Goal: Transaction & Acquisition: Purchase product/service

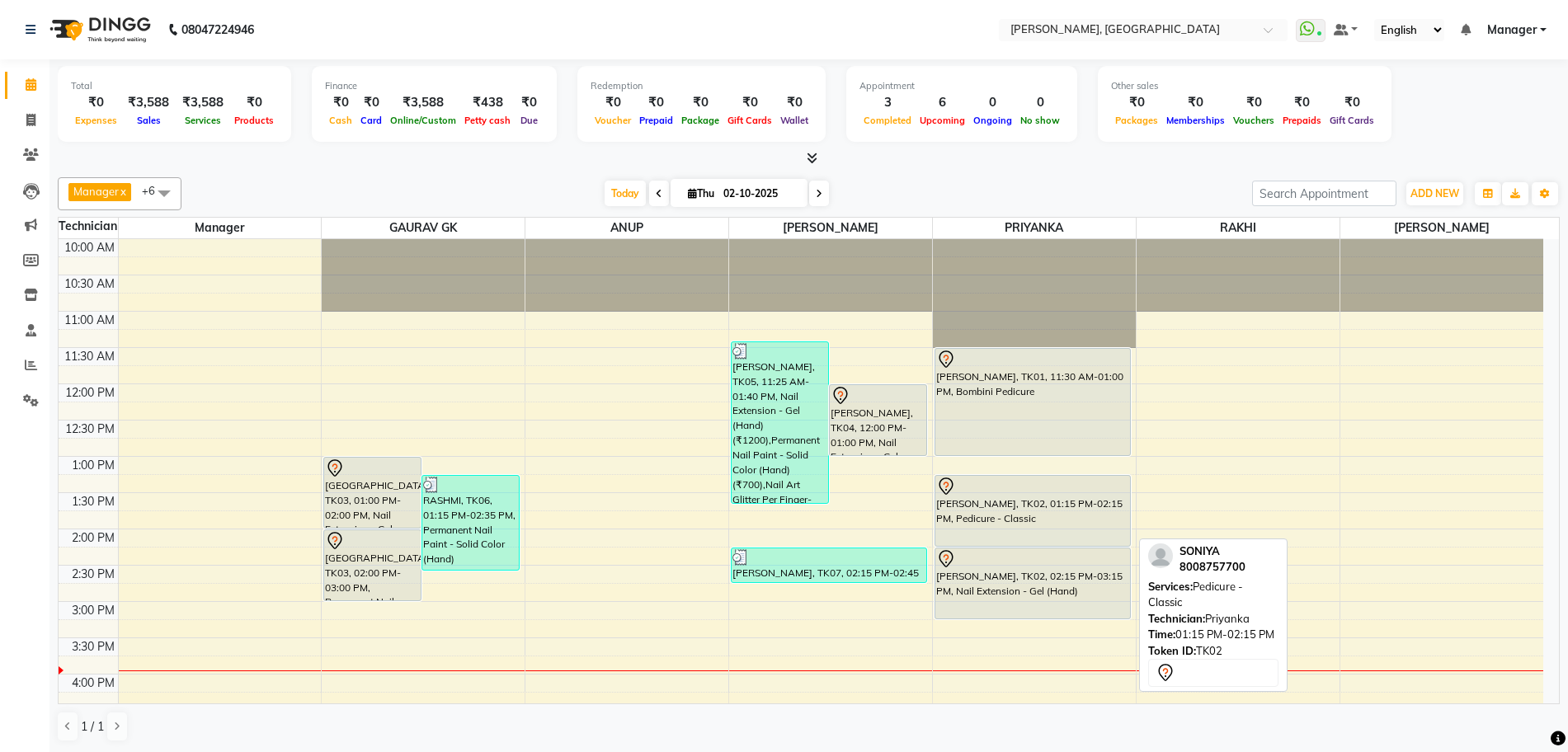
click at [1009, 502] on div "[PERSON_NAME], TK02, 01:15 PM-02:15 PM, Pedicure - Classic" at bounding box center [1032, 511] width 195 height 70
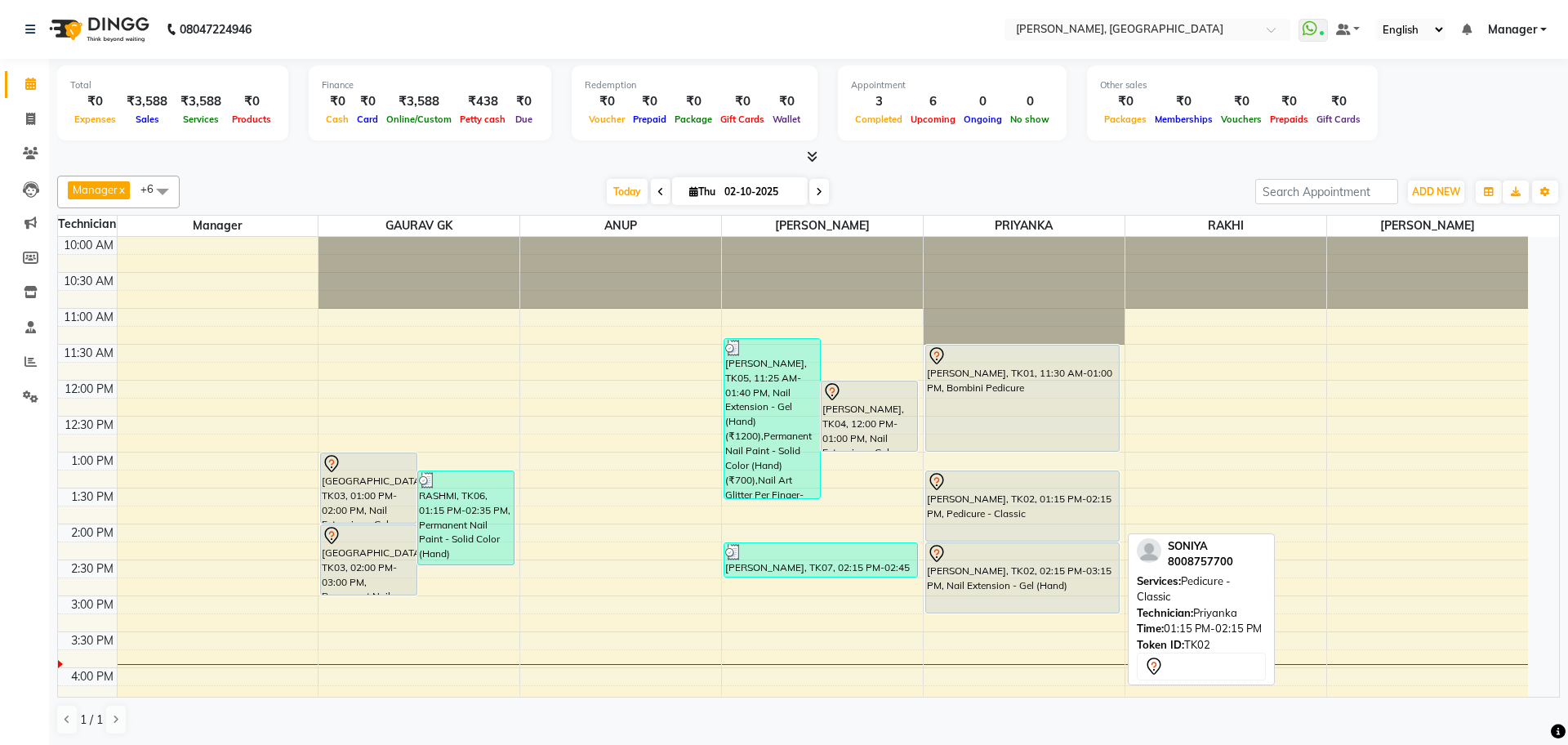
select select "1"
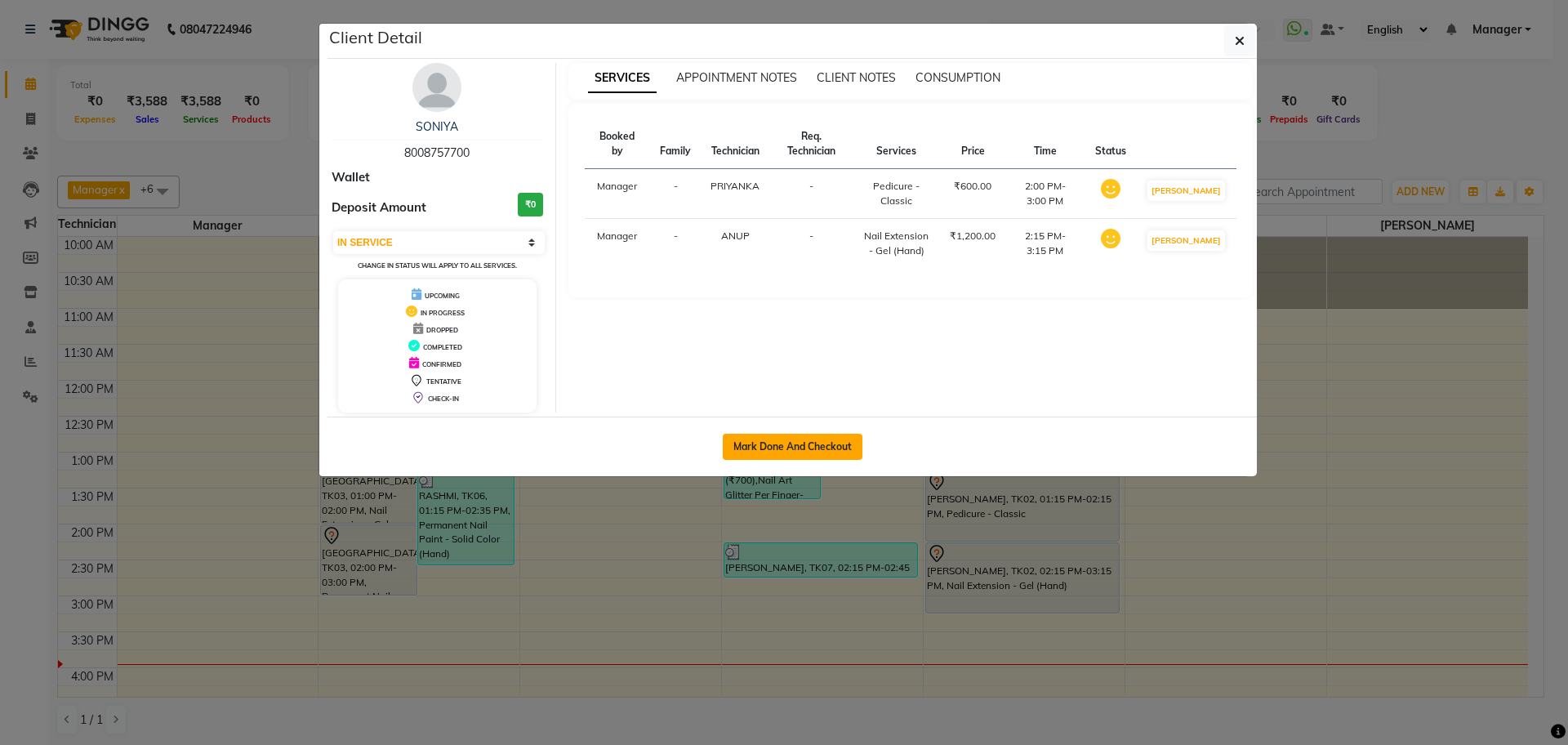
click at [817, 441] on button "Mark Done And Checkout" at bounding box center [792, 447] width 140 height 26
select select "service"
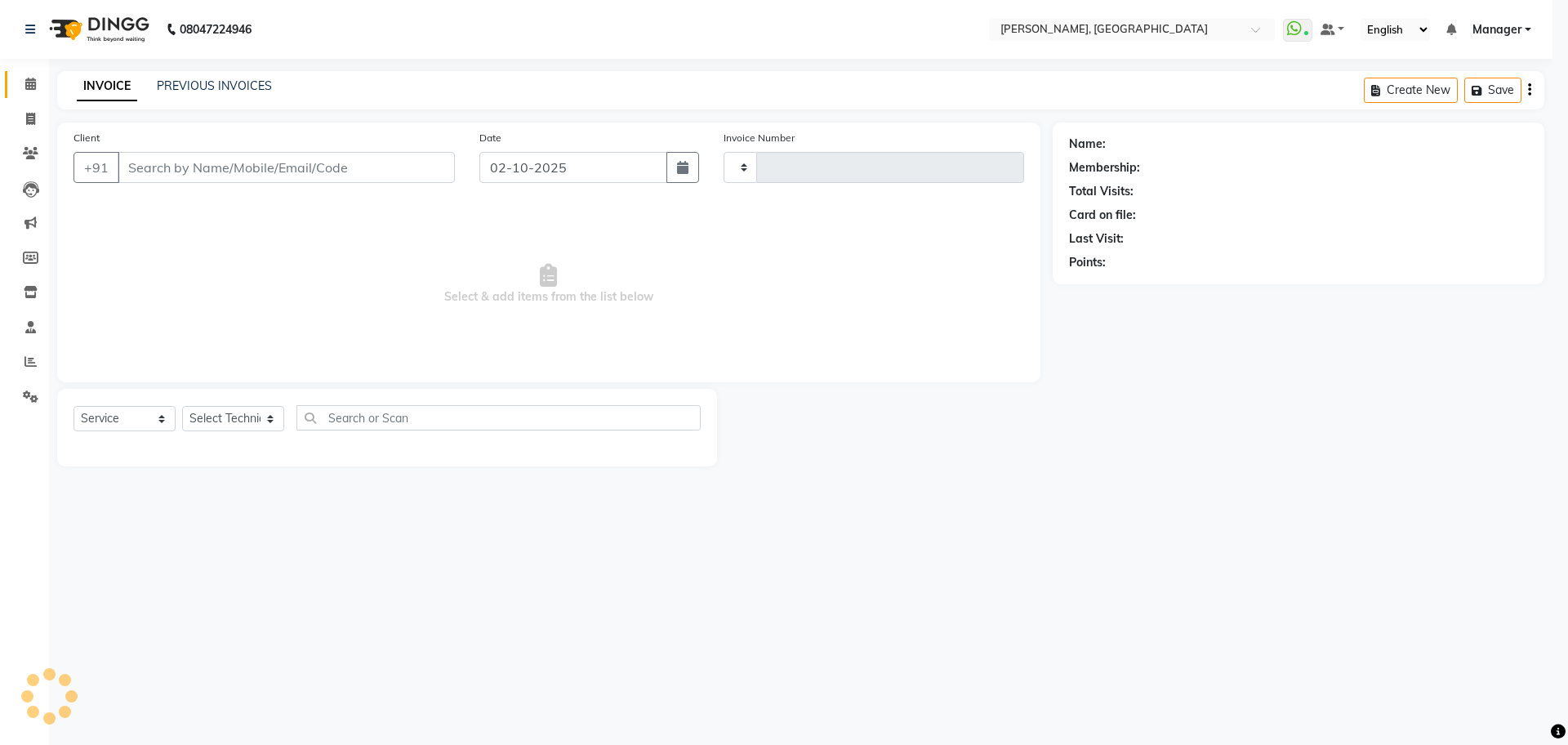
select select "3"
type input "1390"
select select "7674"
type input "80******00"
select select "79631"
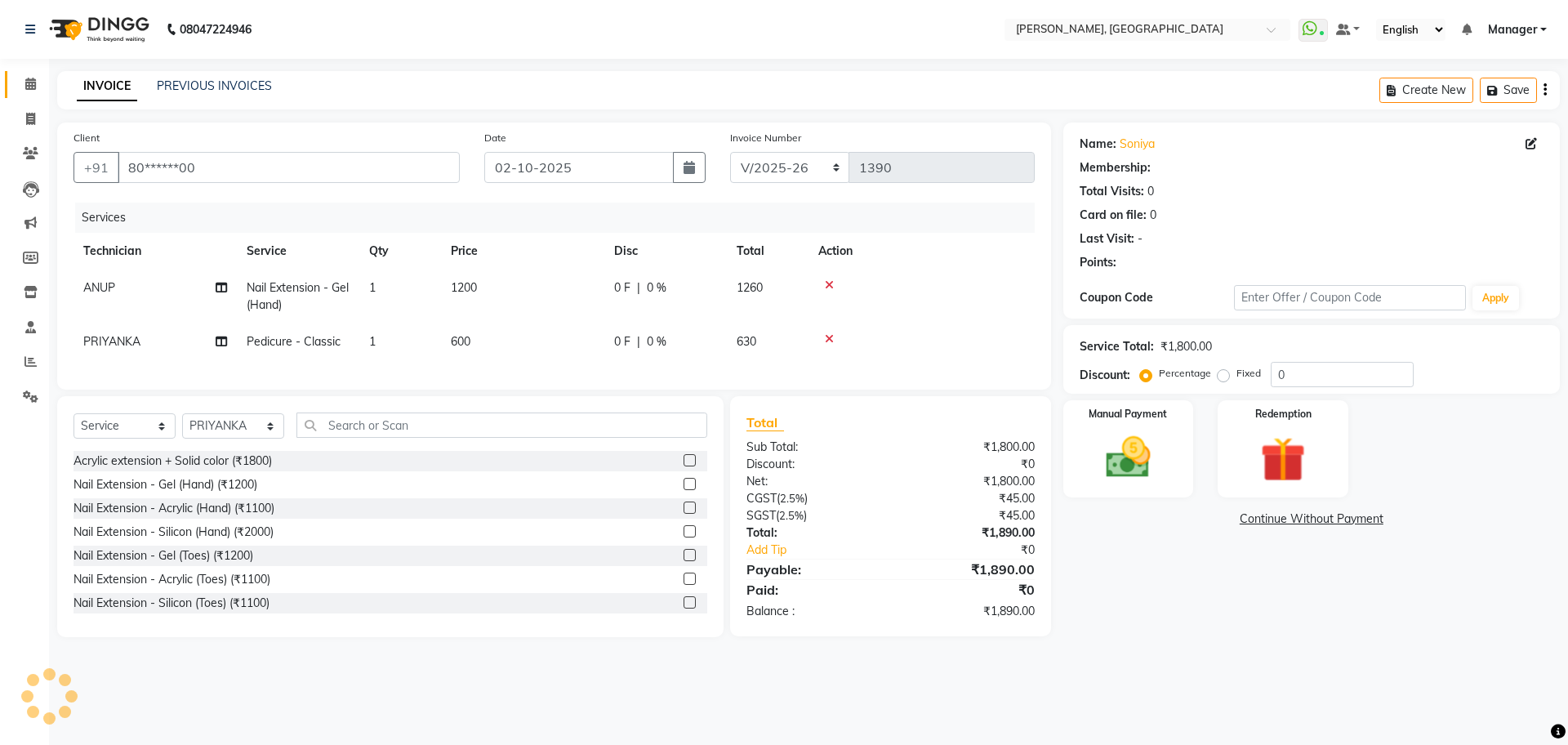
select select "1: Object"
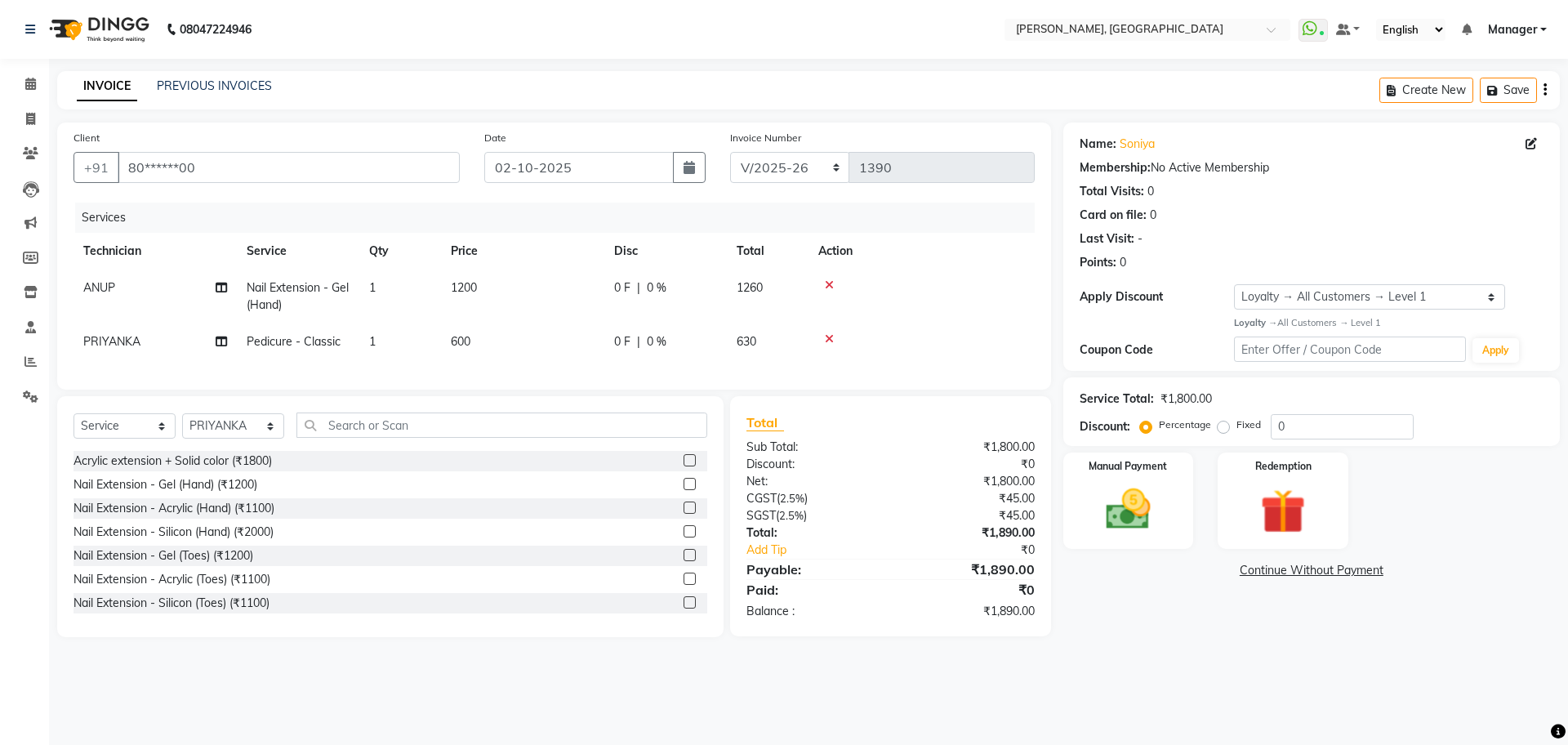
click at [828, 340] on icon at bounding box center [829, 339] width 9 height 11
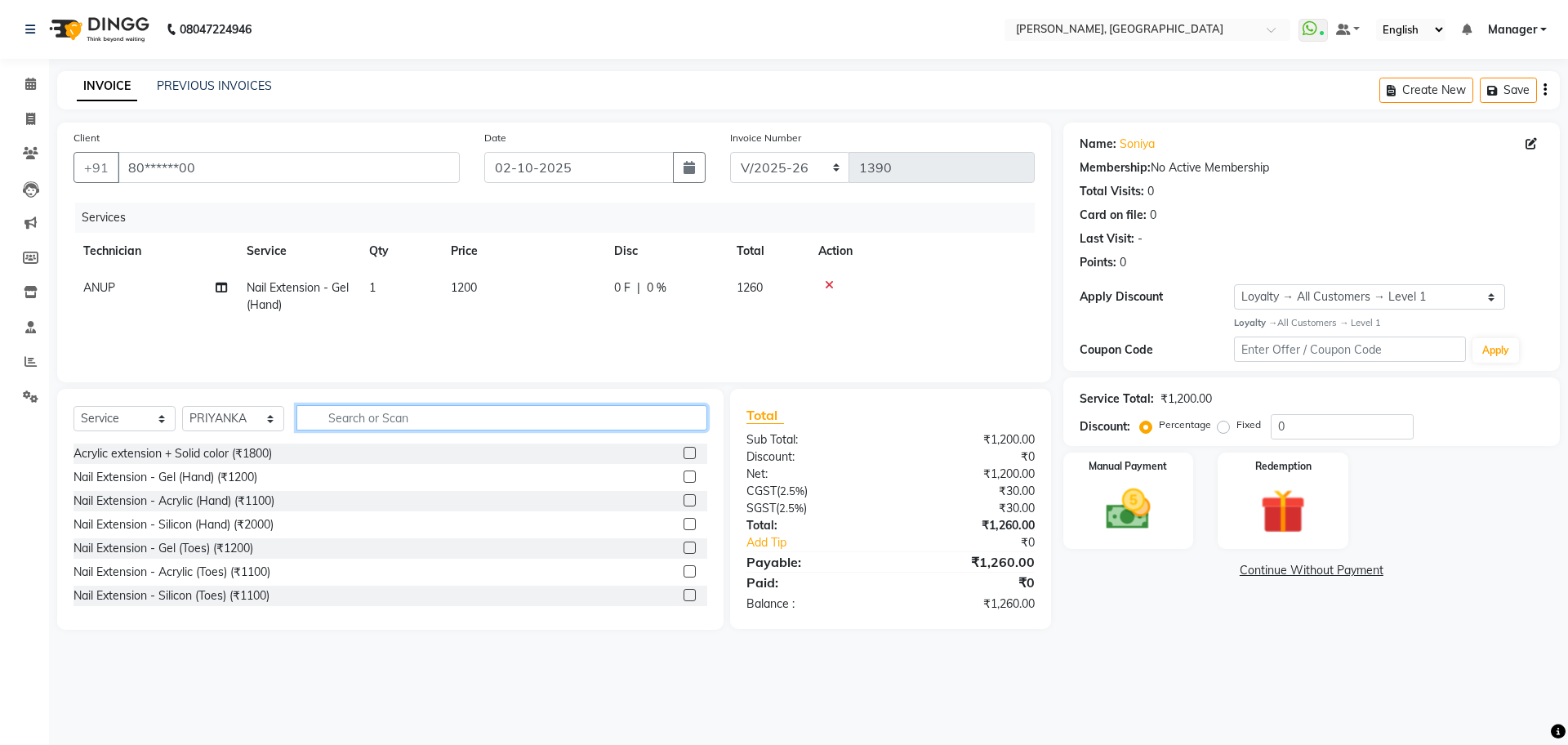
click at [420, 425] on input "text" at bounding box center [502, 417] width 410 height 25
click at [33, 110] on span at bounding box center [30, 119] width 29 height 19
select select "7674"
select select "service"
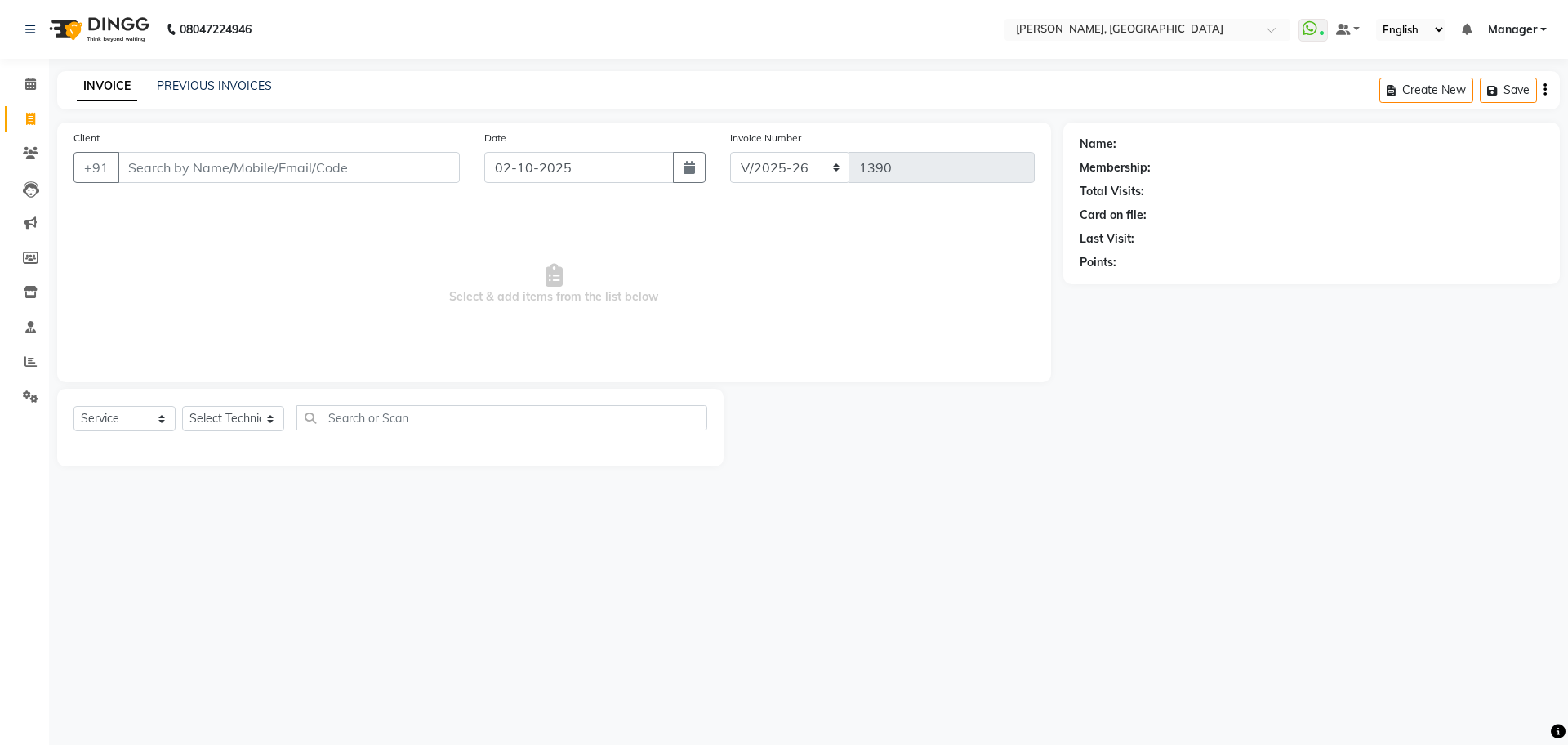
click at [227, 159] on input "Client" at bounding box center [288, 168] width 342 height 31
click at [170, 199] on span "SONIYA" at bounding box center [161, 205] width 48 height 16
type input "80******00"
select select "1: Object"
click at [225, 428] on select "Select Technician ANUP GAURAV GK [PERSON_NAME] Manager Owner [PERSON_NAME] RAKH…" at bounding box center [233, 418] width 102 height 25
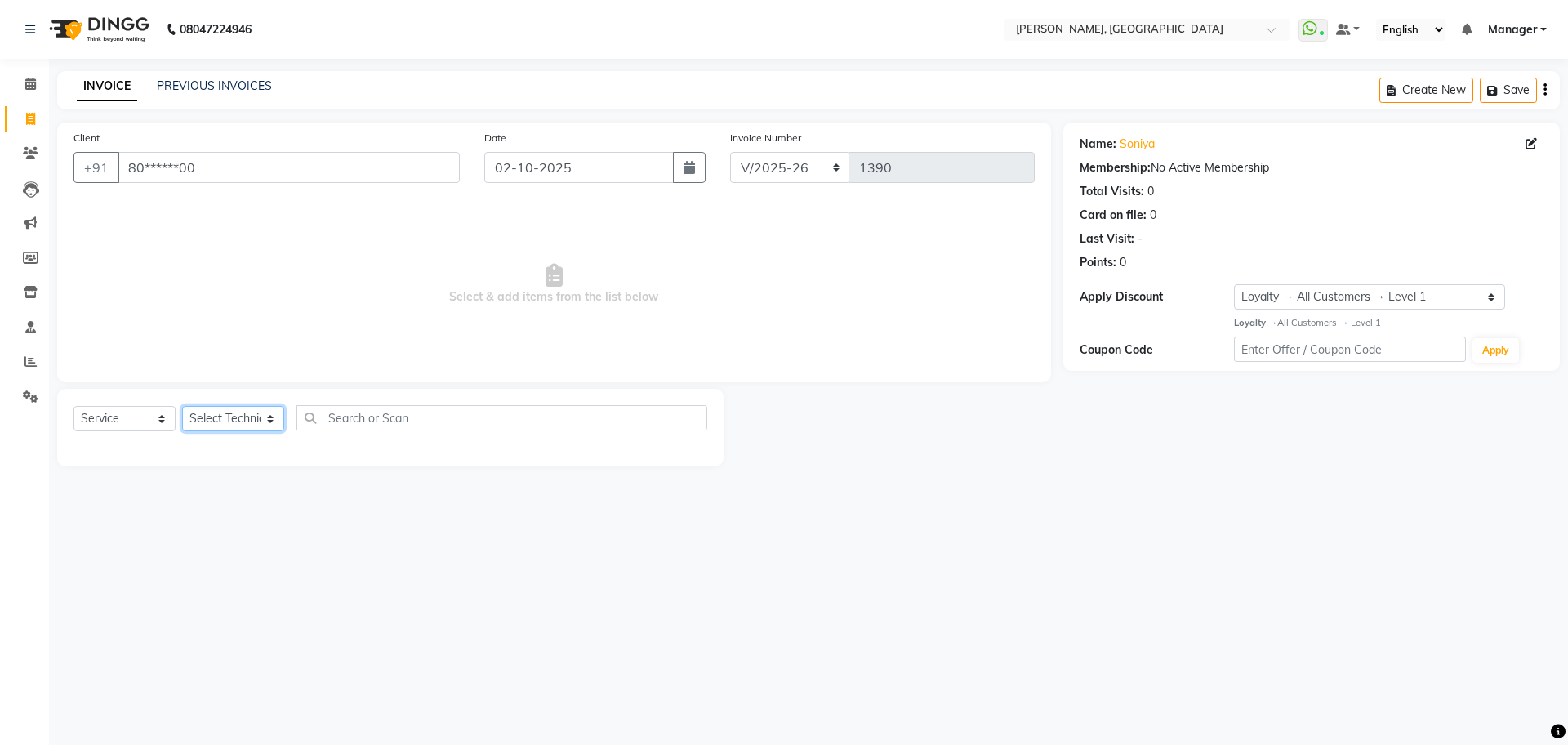
select select "86045"
click at [182, 406] on select "Select Technician ANUP GAURAV GK [PERSON_NAME] Manager Owner [PERSON_NAME] RAKH…" at bounding box center [233, 418] width 102 height 25
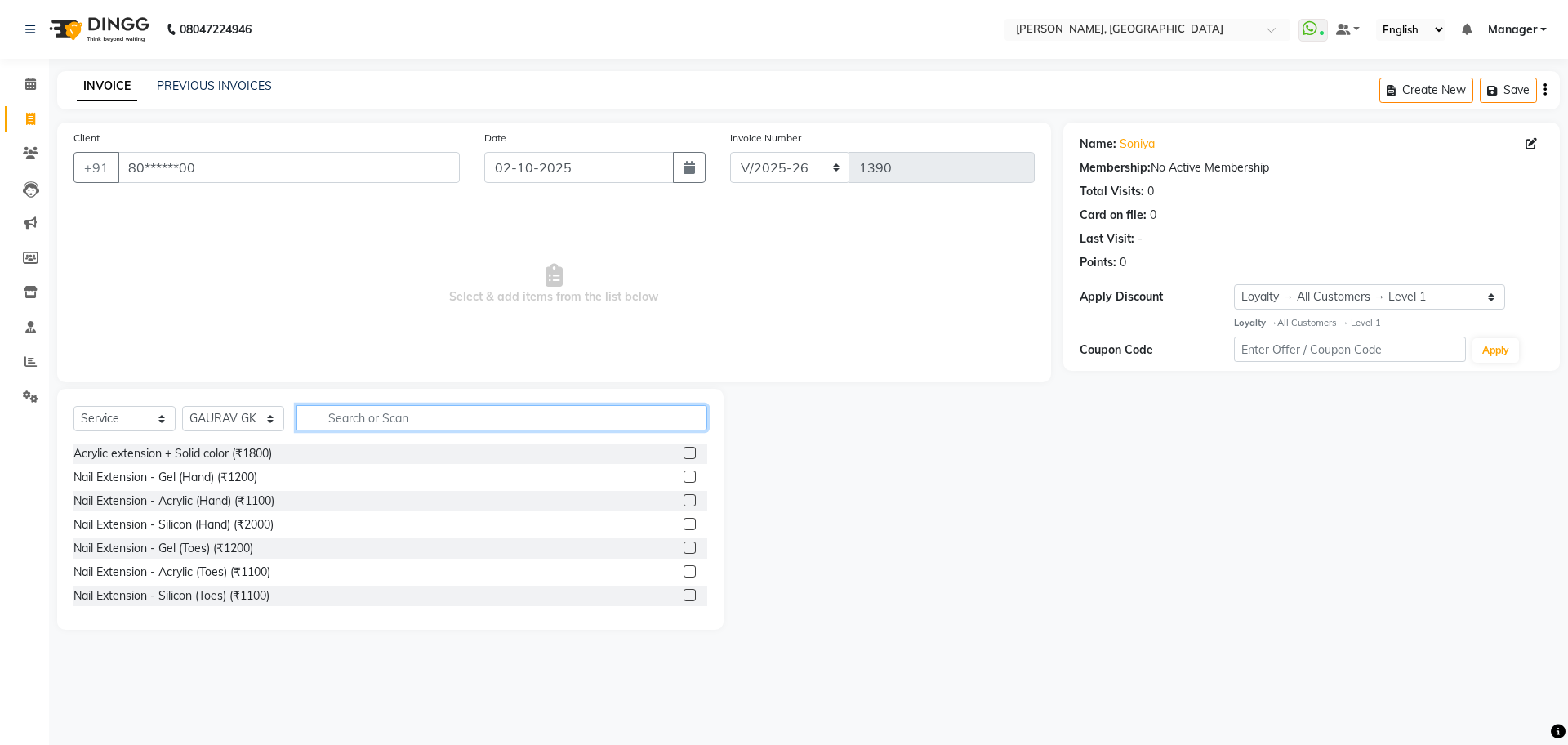
click at [443, 412] on input "text" at bounding box center [502, 417] width 410 height 25
type input "1200"
click at [684, 449] on label at bounding box center [690, 453] width 12 height 12
click at [684, 449] on input "checkbox" at bounding box center [689, 453] width 11 height 11
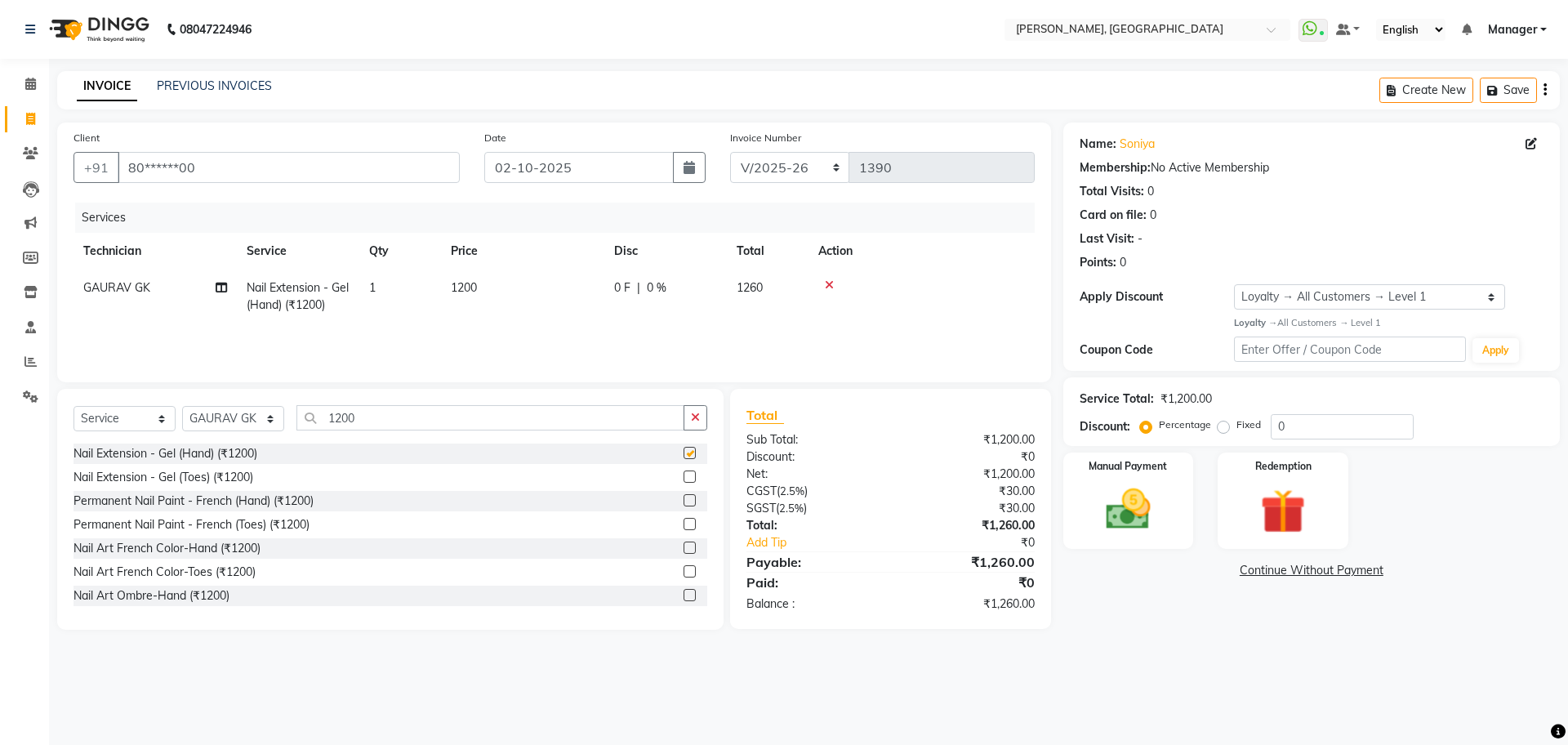
checkbox input "false"
click at [531, 422] on input "1200" at bounding box center [490, 417] width 388 height 25
type input "1"
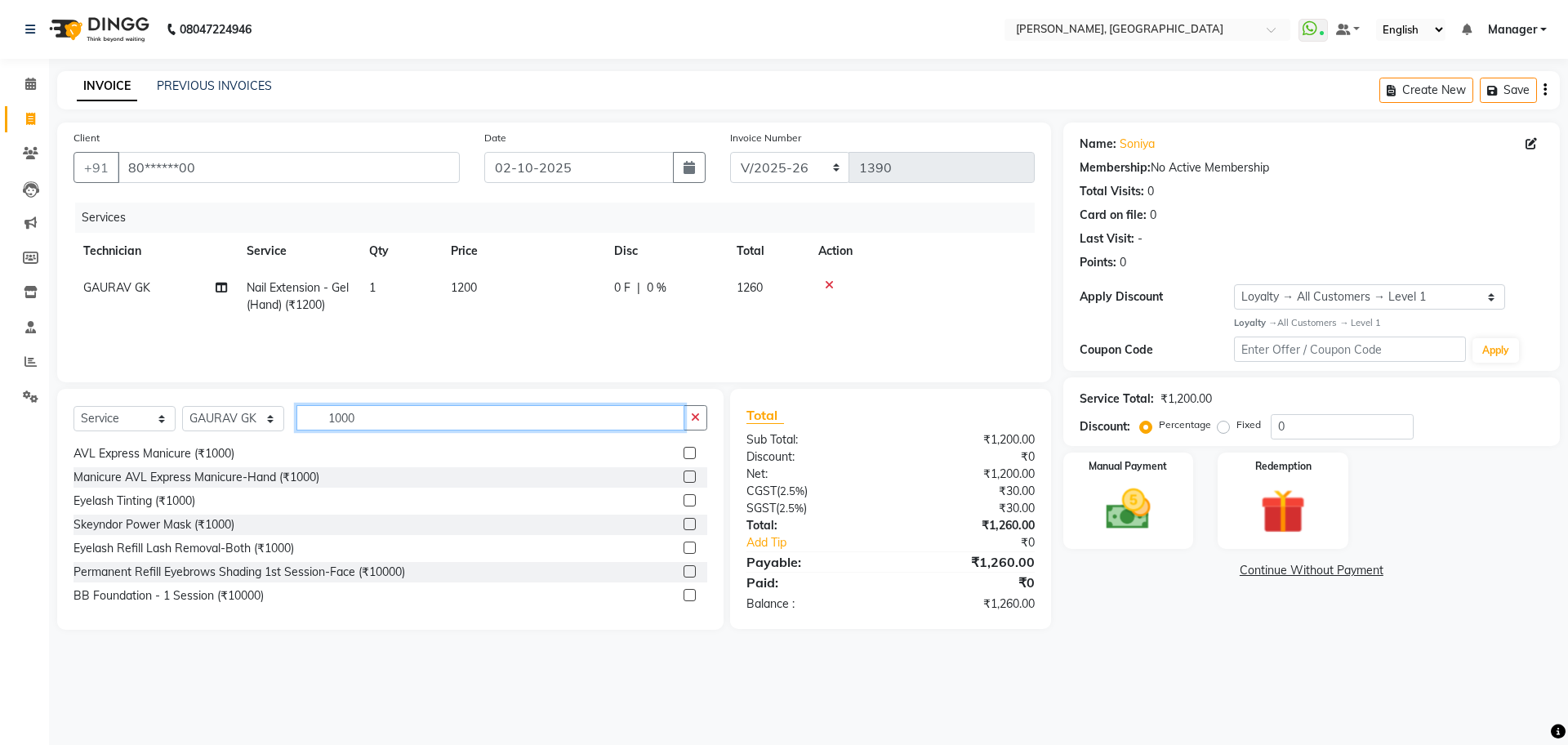
scroll to position [121, 0]
type input "1000"
click at [695, 413] on icon "button" at bounding box center [695, 417] width 9 height 11
click at [611, 408] on input "text" at bounding box center [502, 417] width 410 height 25
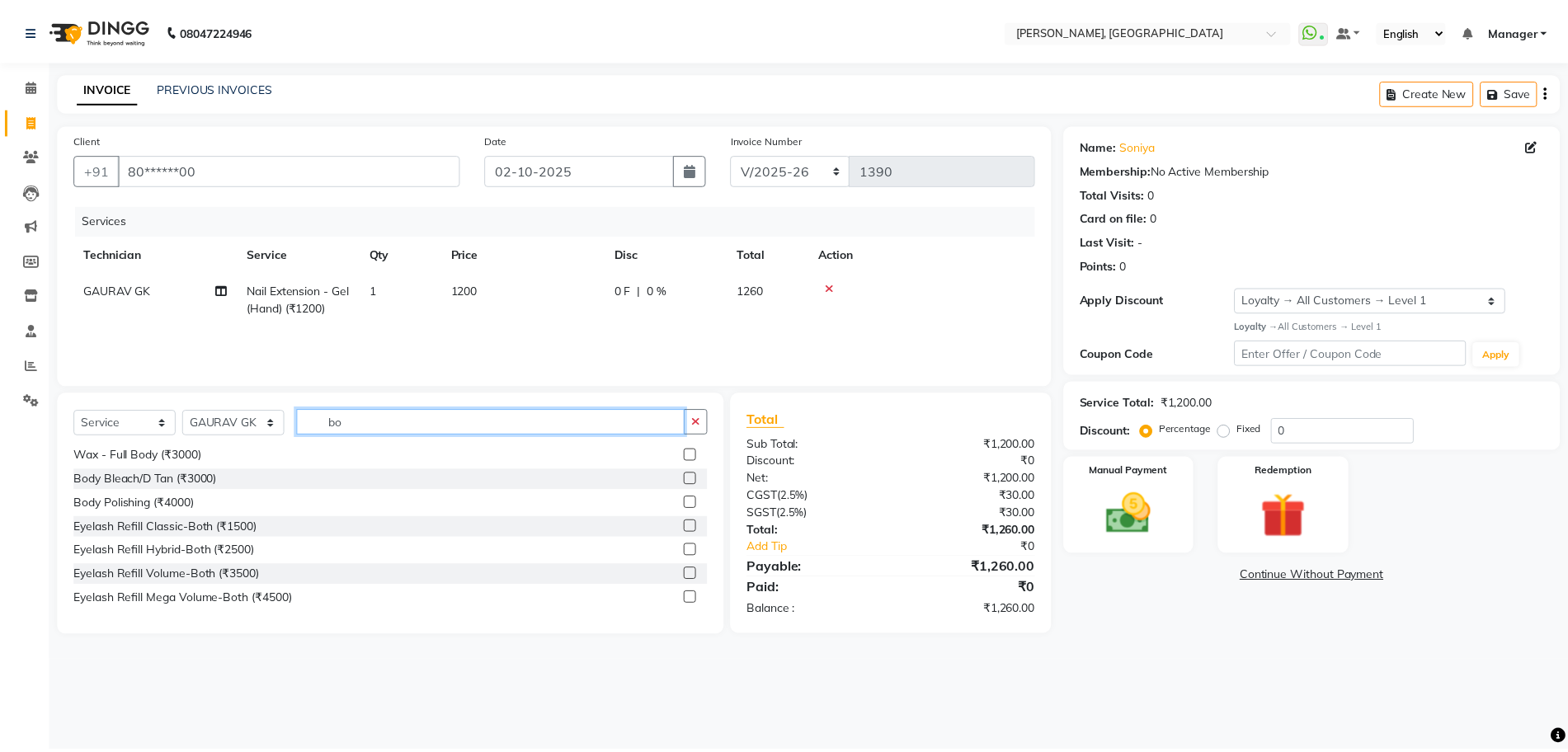
scroll to position [27, 0]
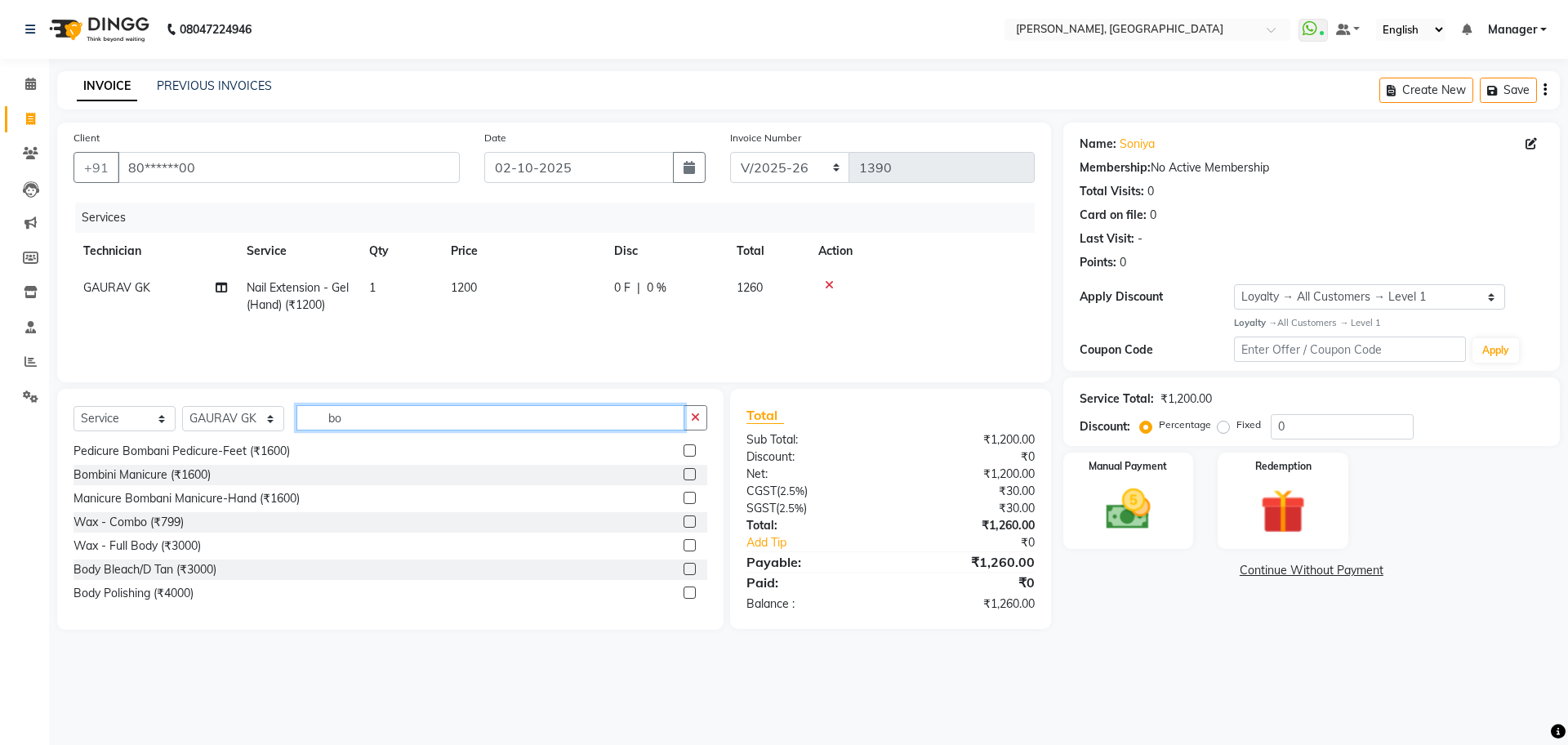
type input "bo"
click at [684, 453] on label at bounding box center [690, 450] width 12 height 12
click at [684, 453] on input "checkbox" at bounding box center [689, 451] width 11 height 11
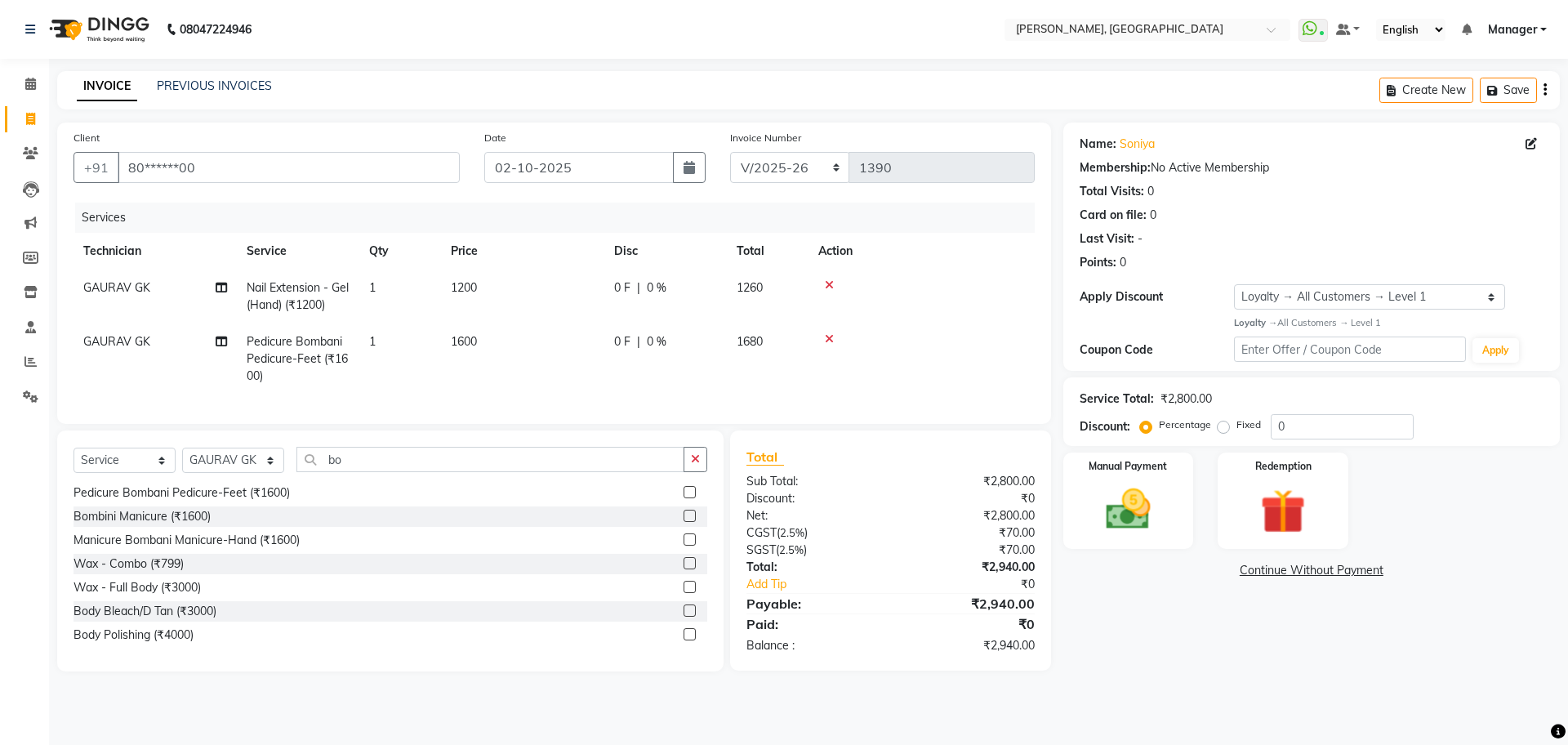
click at [684, 499] on label at bounding box center [690, 492] width 12 height 12
click at [684, 499] on input "checkbox" at bounding box center [689, 493] width 11 height 11
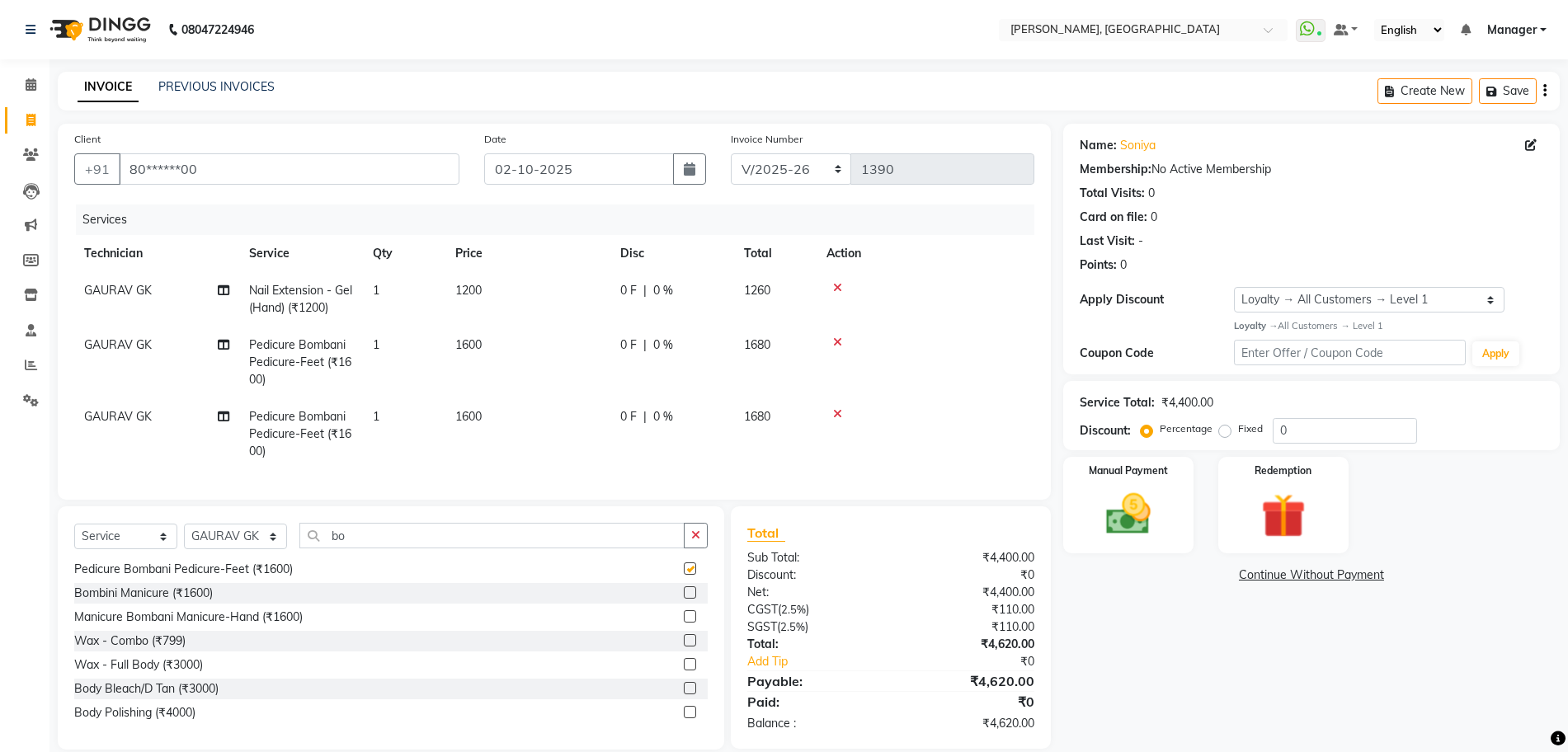
checkbox input "false"
click at [483, 548] on input "bo" at bounding box center [492, 536] width 386 height 26
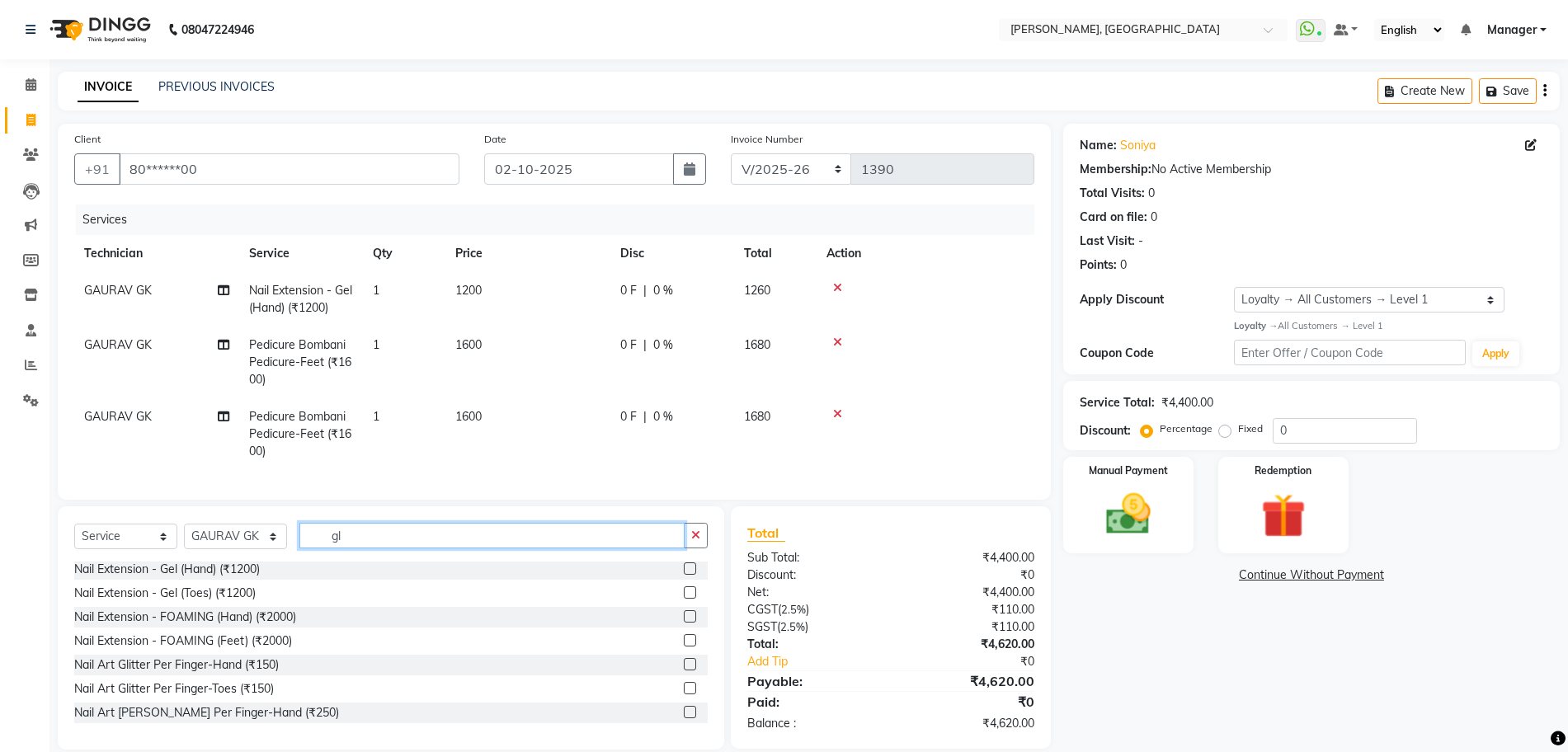
scroll to position [0, 0]
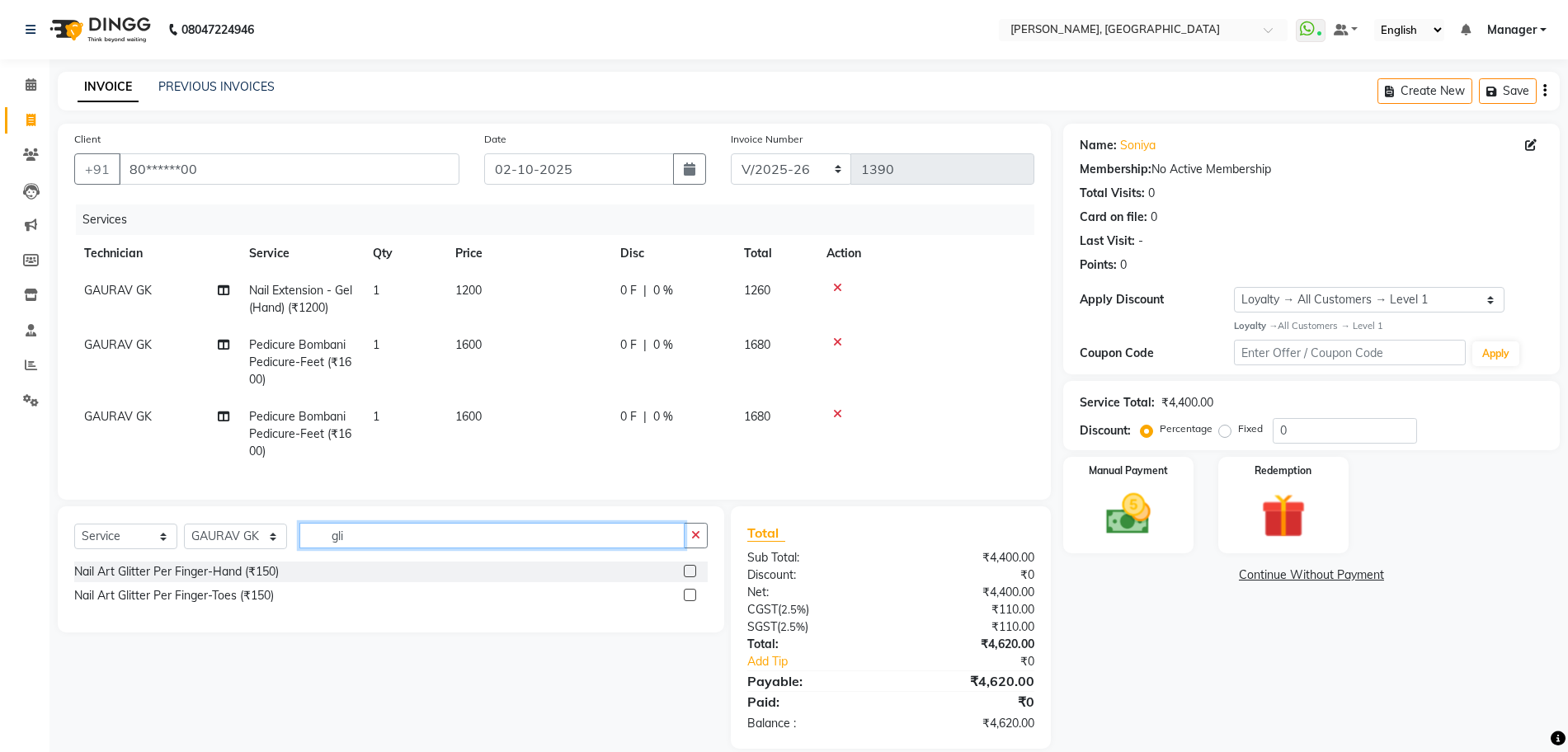
type input "gli"
click at [692, 577] on label at bounding box center [690, 570] width 12 height 12
click at [692, 577] on input "checkbox" at bounding box center [689, 571] width 11 height 11
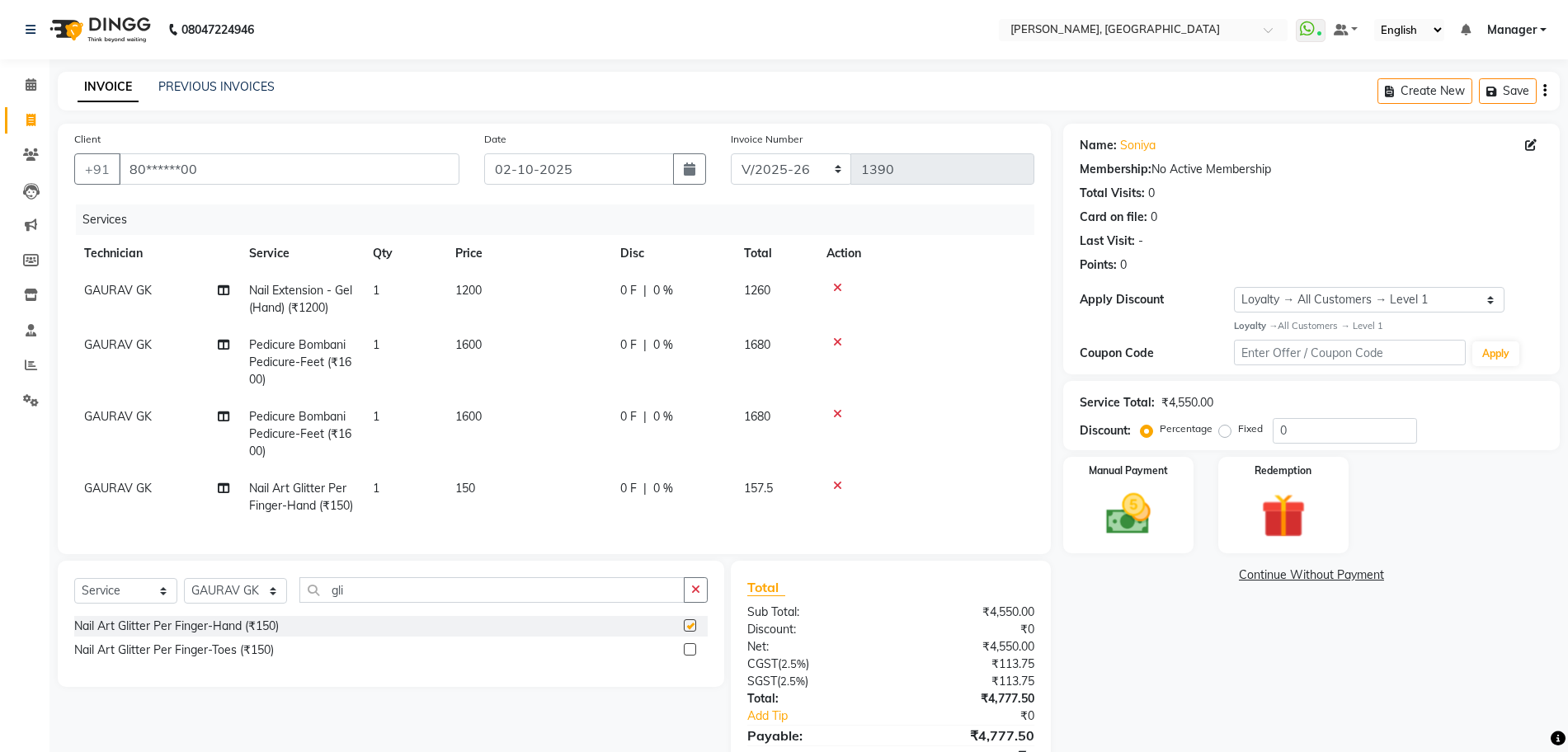
checkbox input "false"
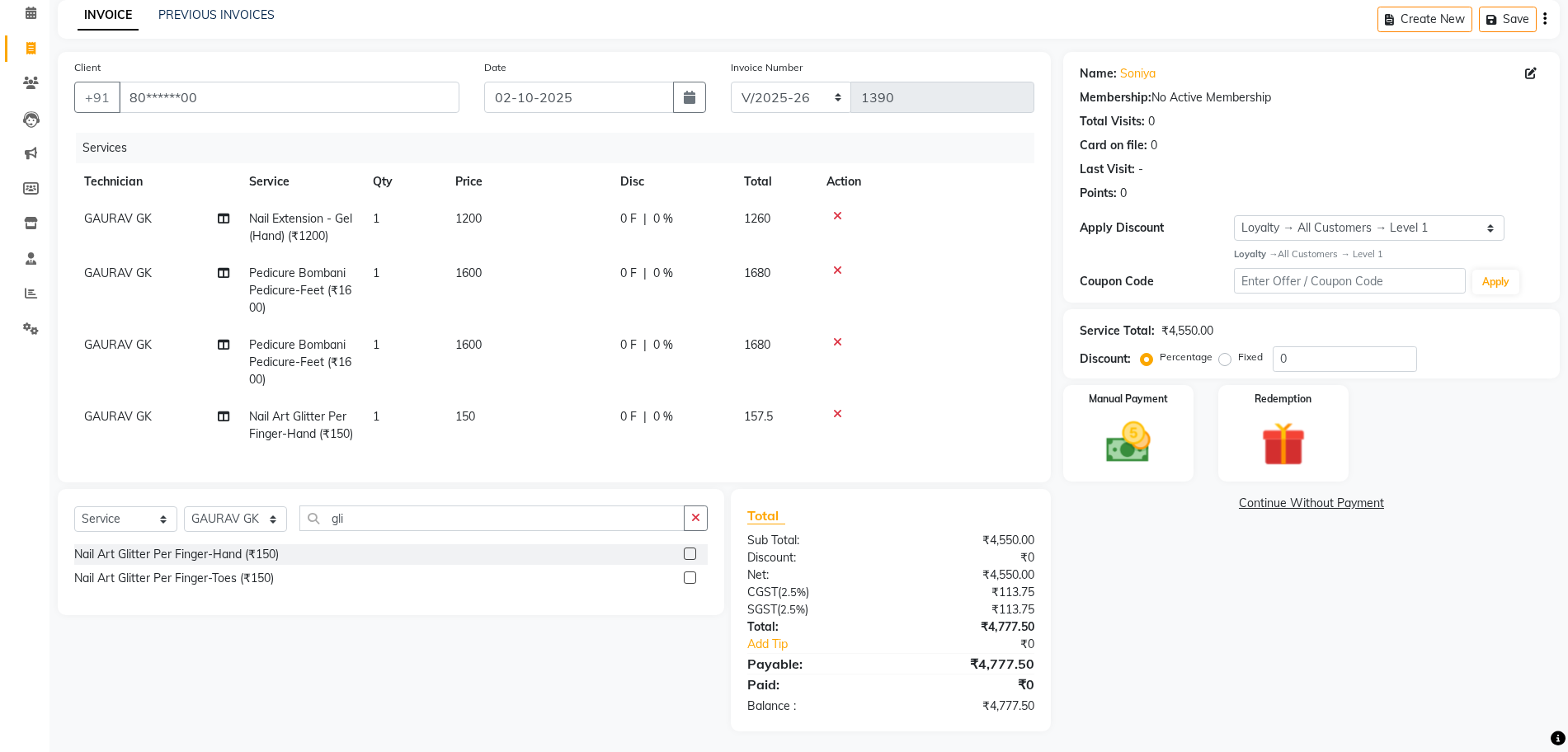
scroll to position [109, 0]
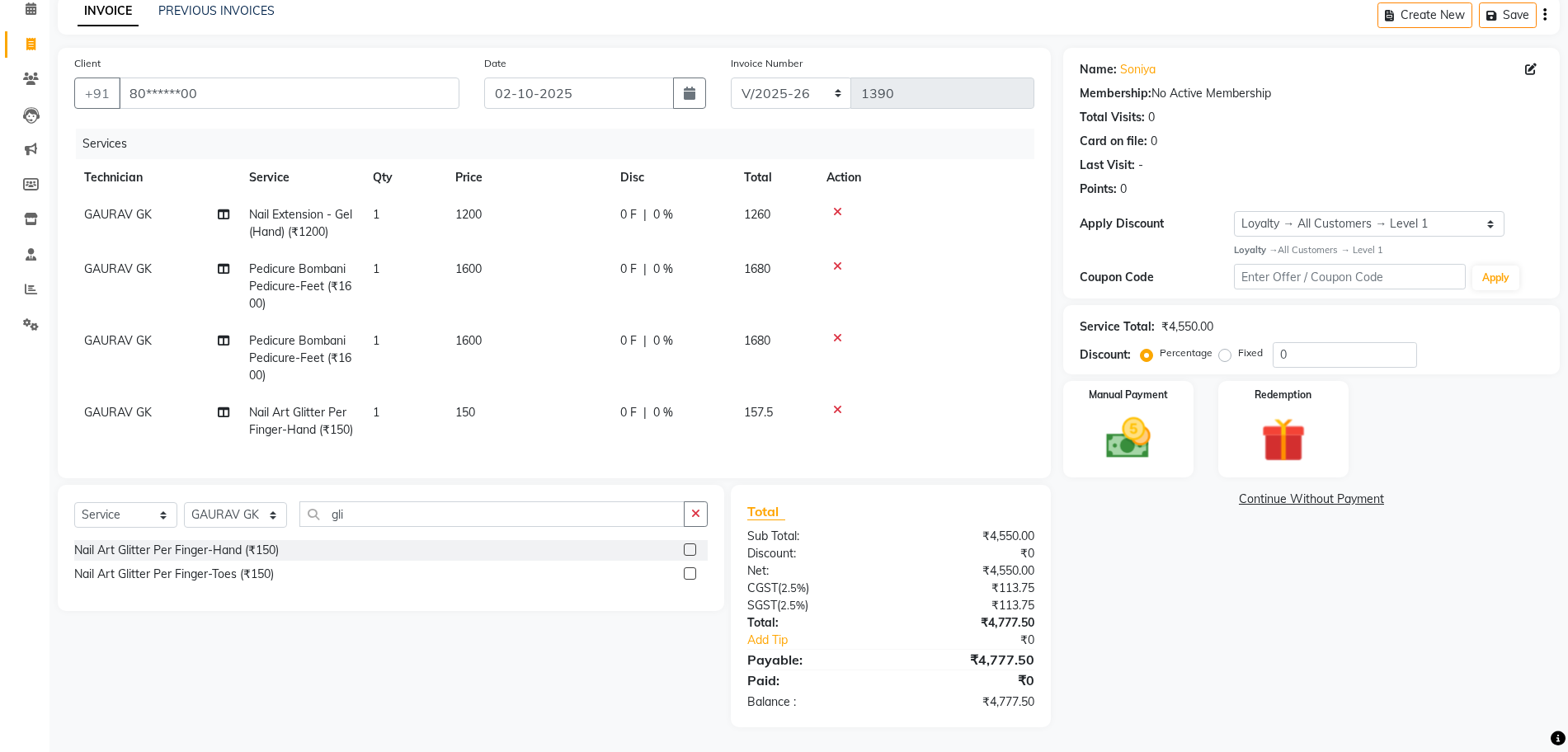
click at [405, 395] on td "1" at bounding box center [404, 422] width 82 height 55
select select "86045"
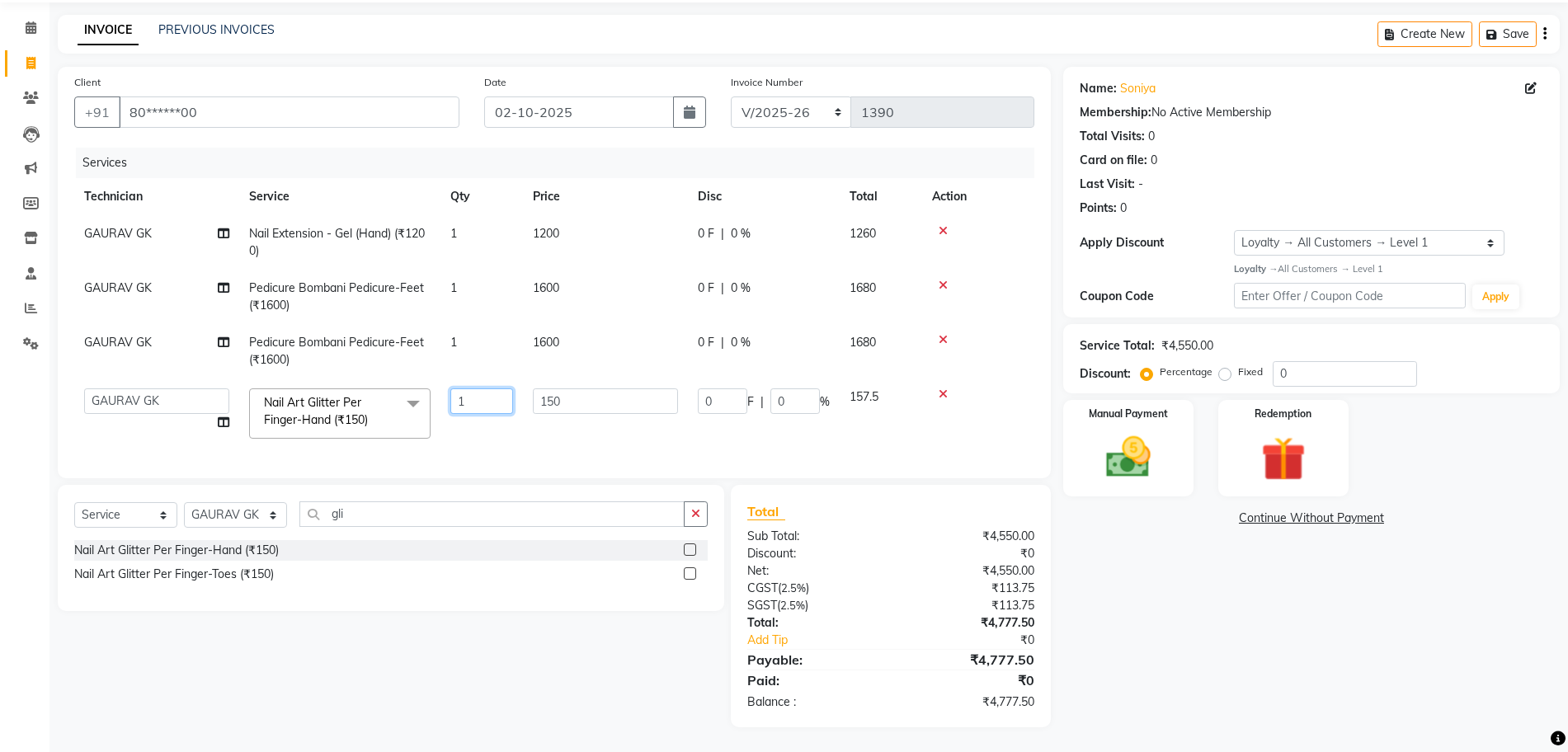
click at [472, 389] on input "1" at bounding box center [482, 401] width 63 height 26
type input "10"
click at [1066, 642] on div "Name: [PERSON_NAME] Membership: No Active Membership Total Visits: 0 Card on fi…" at bounding box center [1318, 397] width 509 height 661
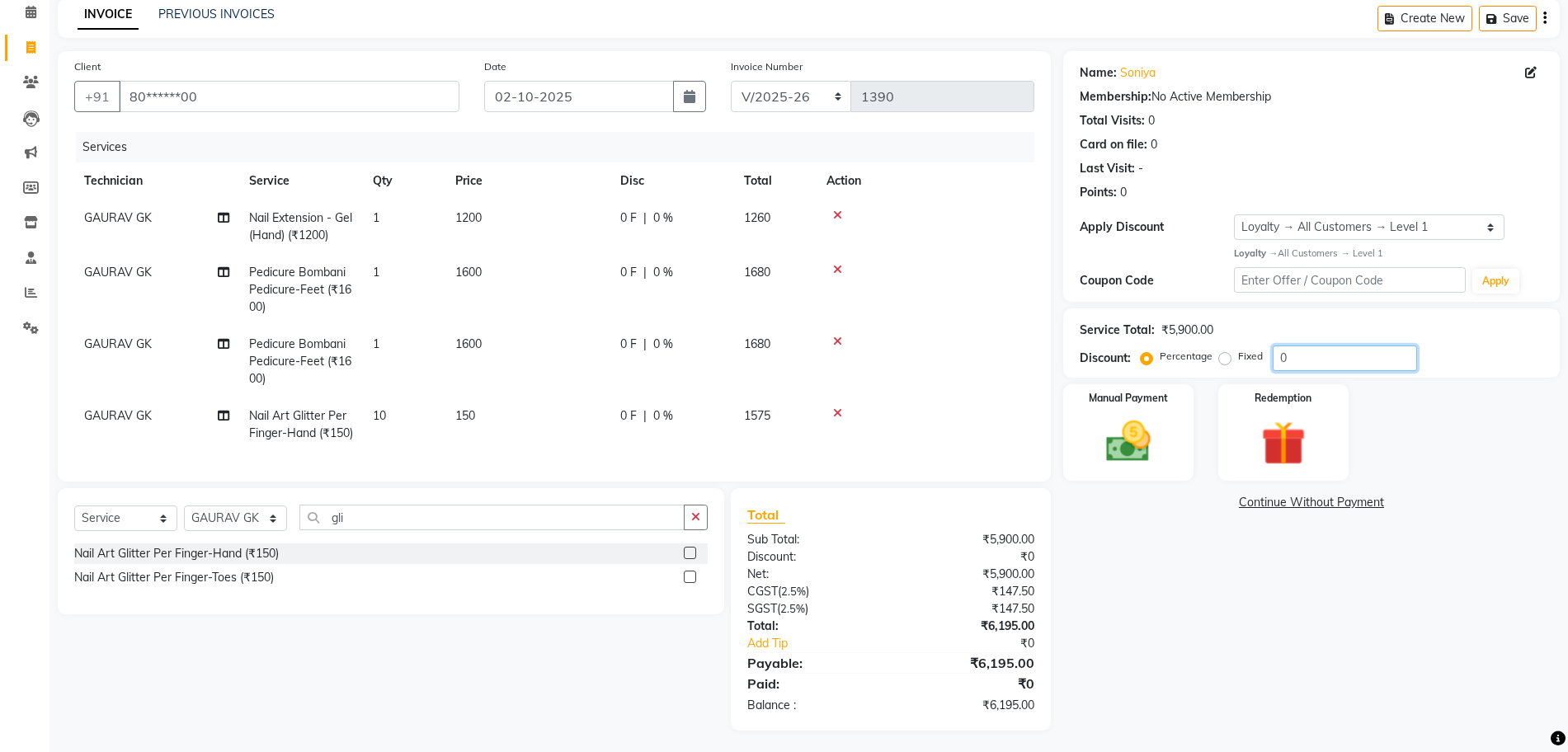
click at [1347, 359] on input "0" at bounding box center [1345, 358] width 144 height 26
type input "30"
drag, startPoint x: 1347, startPoint y: 359, endPoint x: 1383, endPoint y: 463, distance: 110.1
click at [1383, 463] on div "Manual Payment Redemption" at bounding box center [1311, 433] width 522 height 97
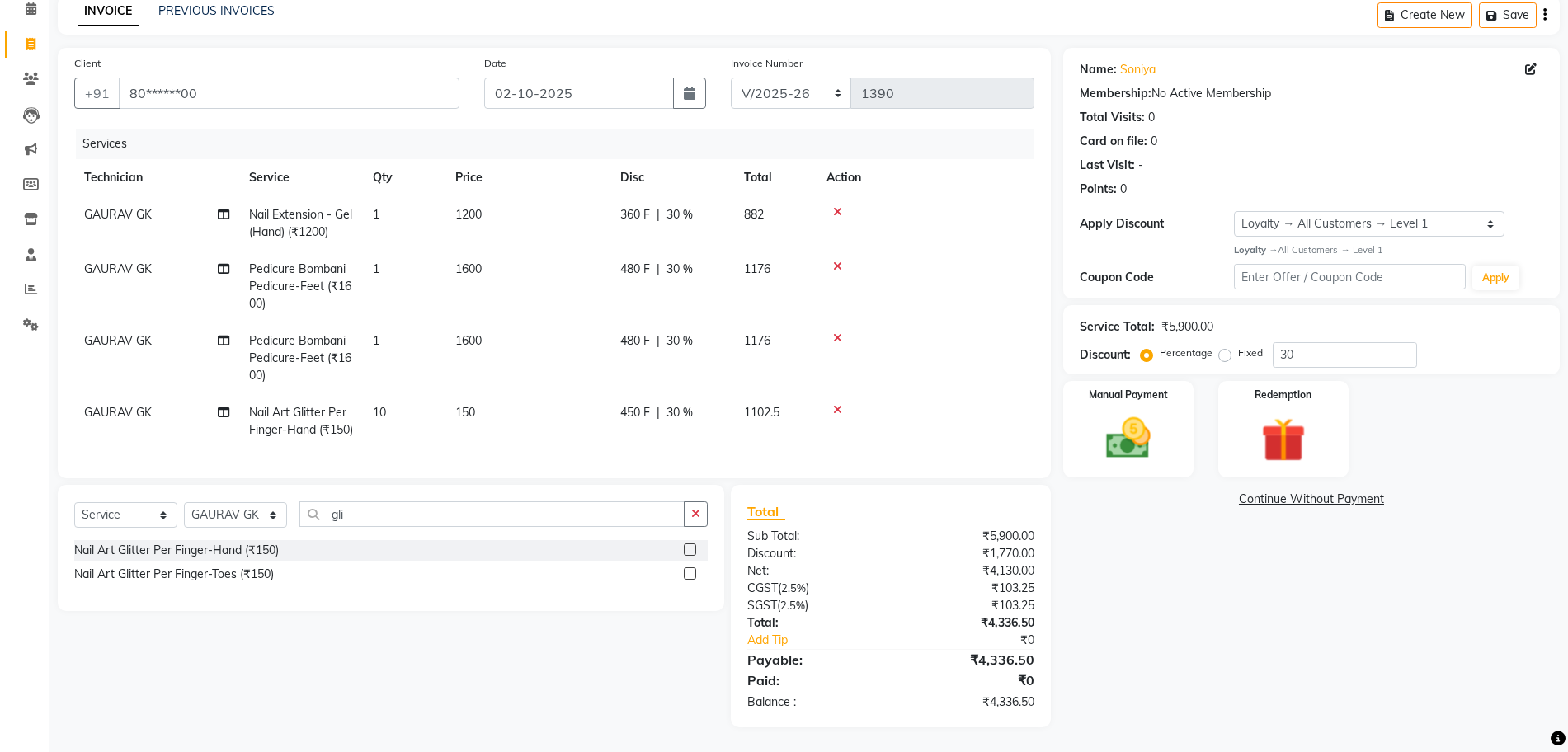
scroll to position [109, 0]
click at [333, 78] on input "80******00" at bounding box center [289, 94] width 341 height 32
type input "80******00"
click at [1119, 411] on img at bounding box center [1129, 438] width 76 height 54
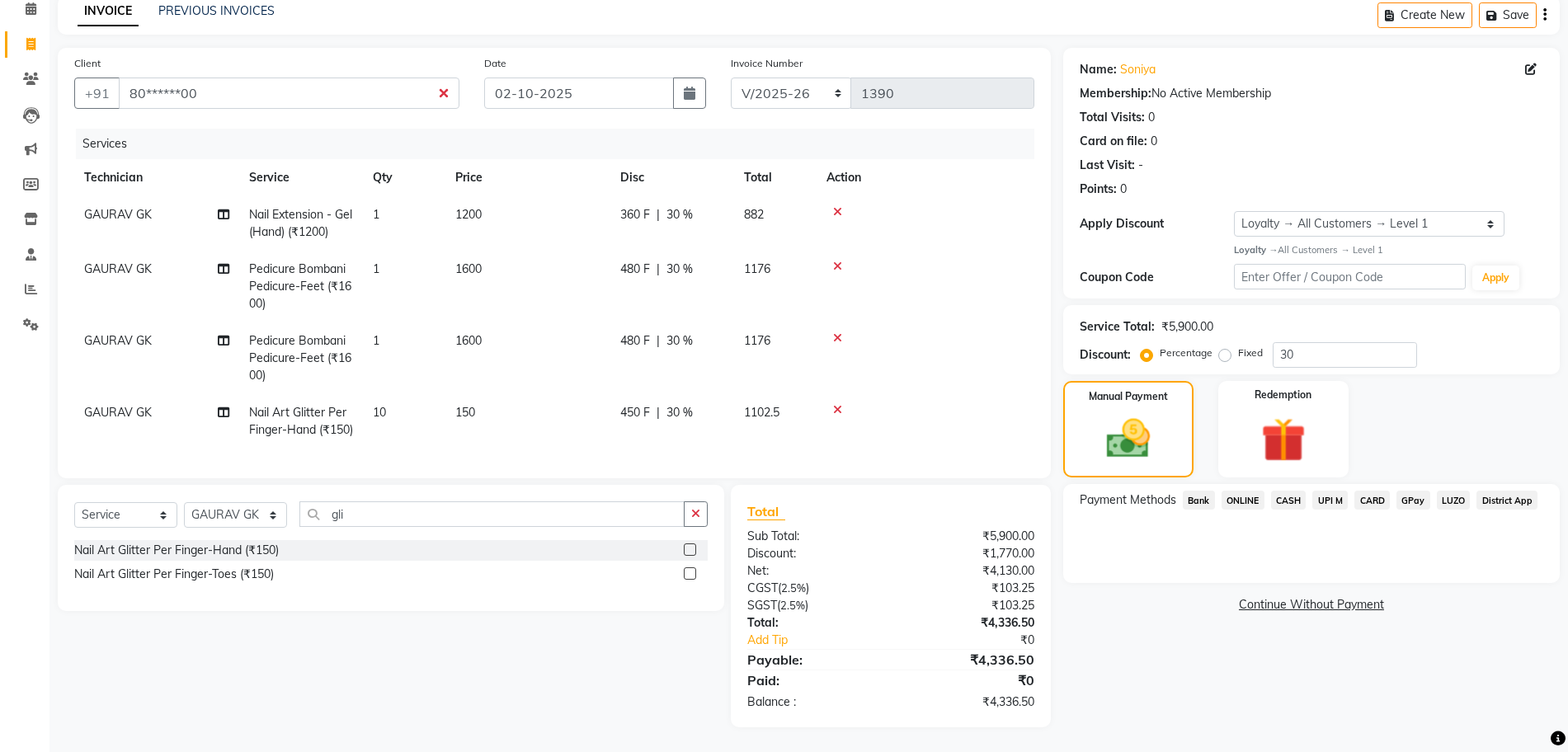
click at [1236, 491] on span "ONLINE" at bounding box center [1243, 500] width 43 height 19
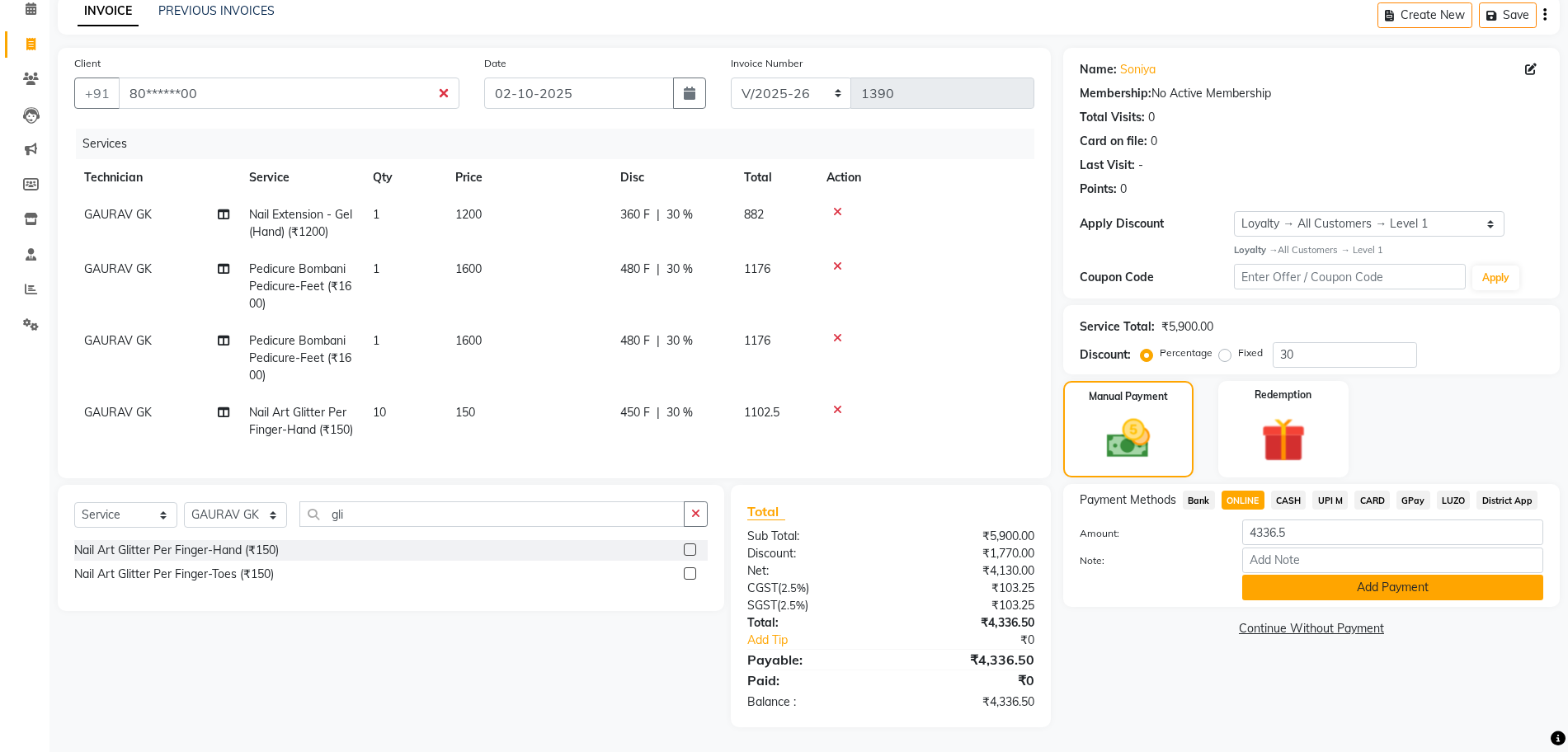
click at [1308, 575] on button "Add Payment" at bounding box center [1392, 587] width 301 height 26
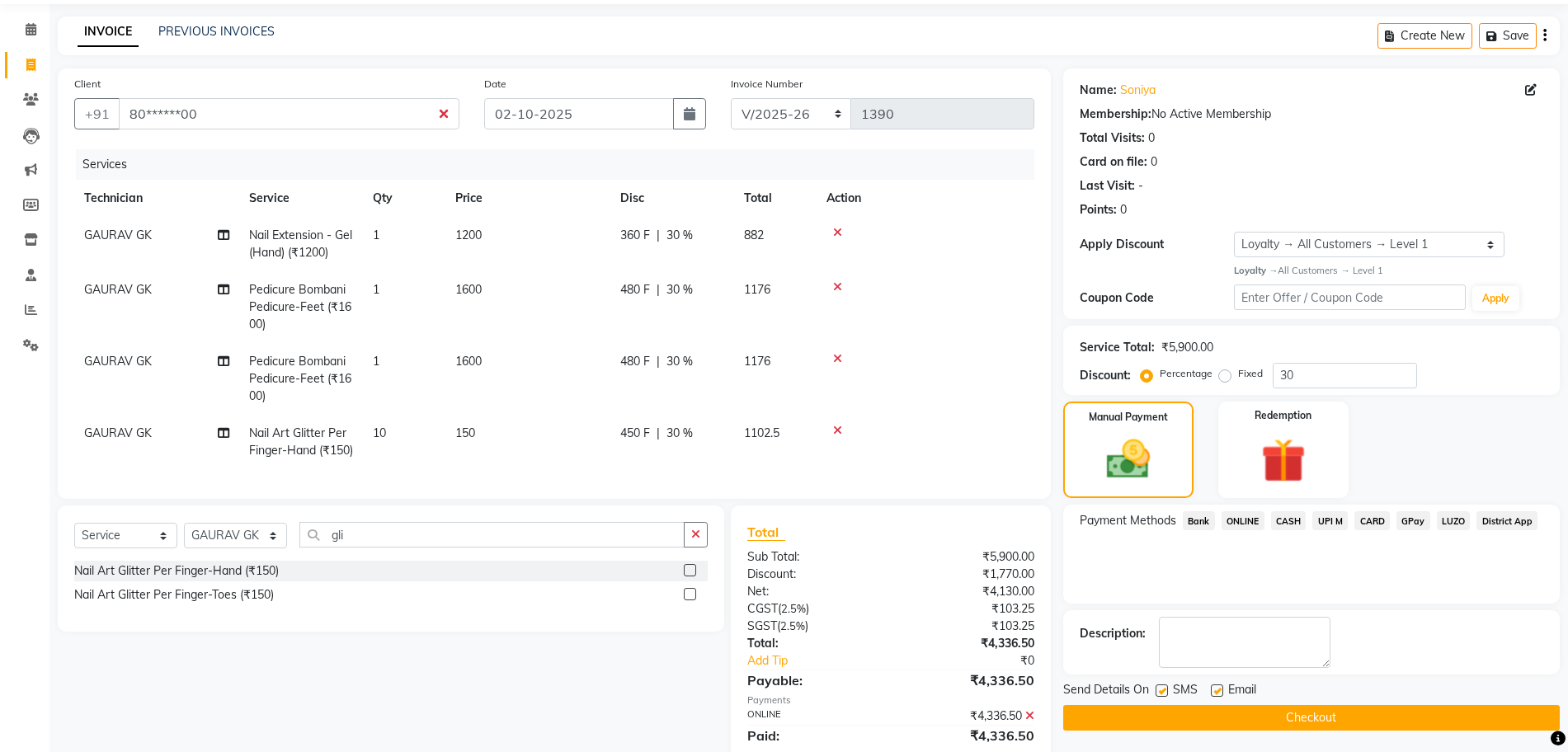
scroll to position [103, 0]
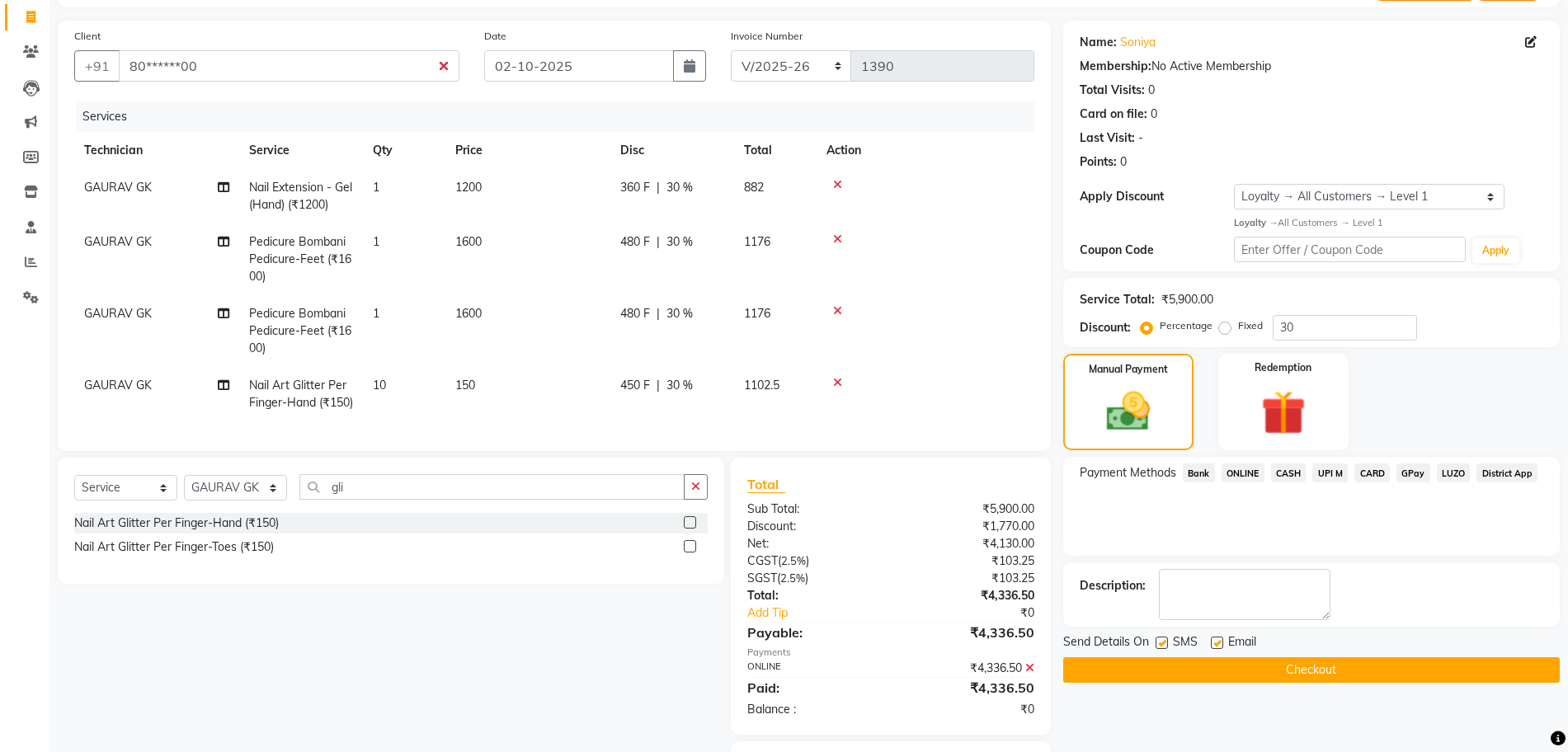
click at [837, 239] on icon at bounding box center [837, 240] width 9 height 12
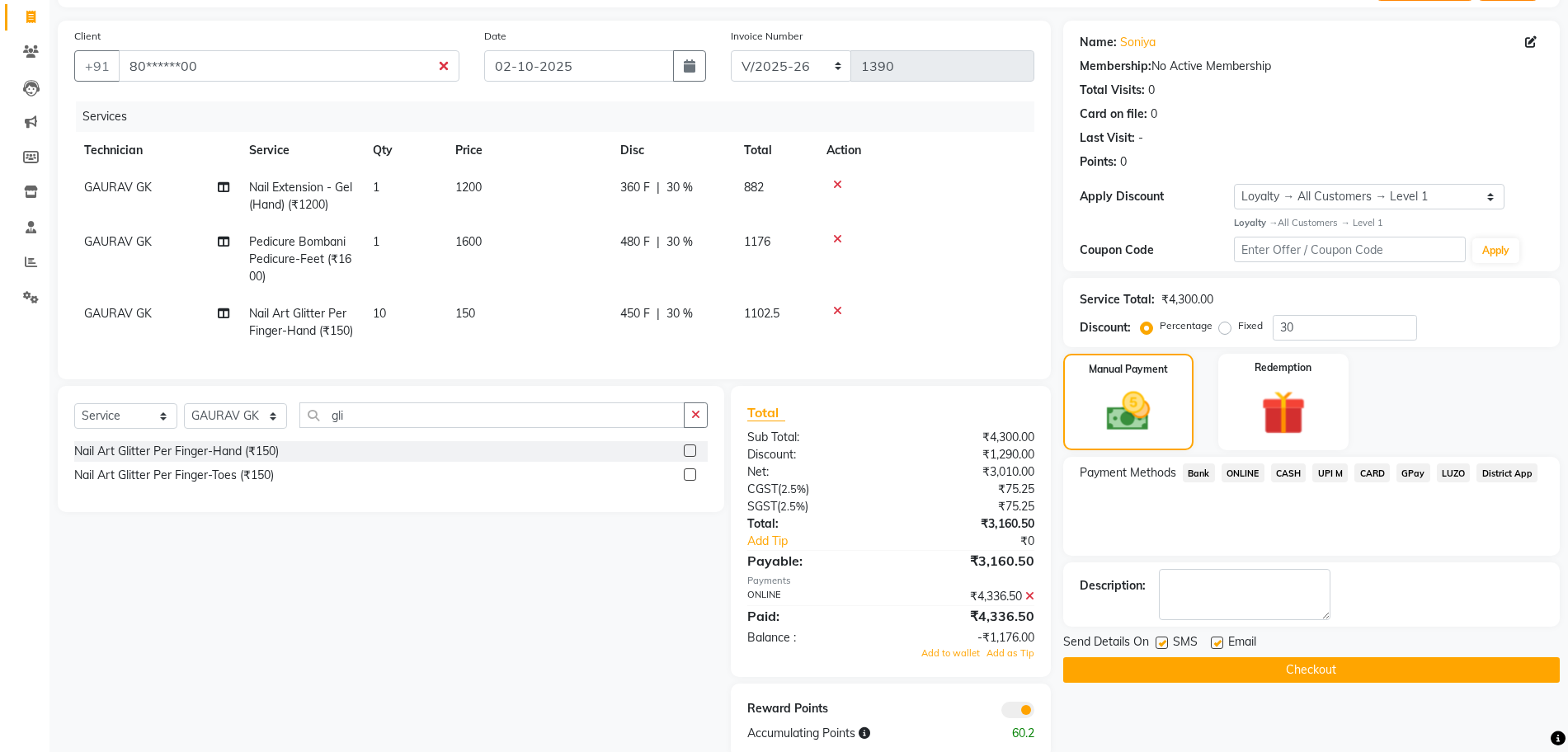
click at [371, 235] on td "1" at bounding box center [404, 260] width 82 height 72
select select "86045"
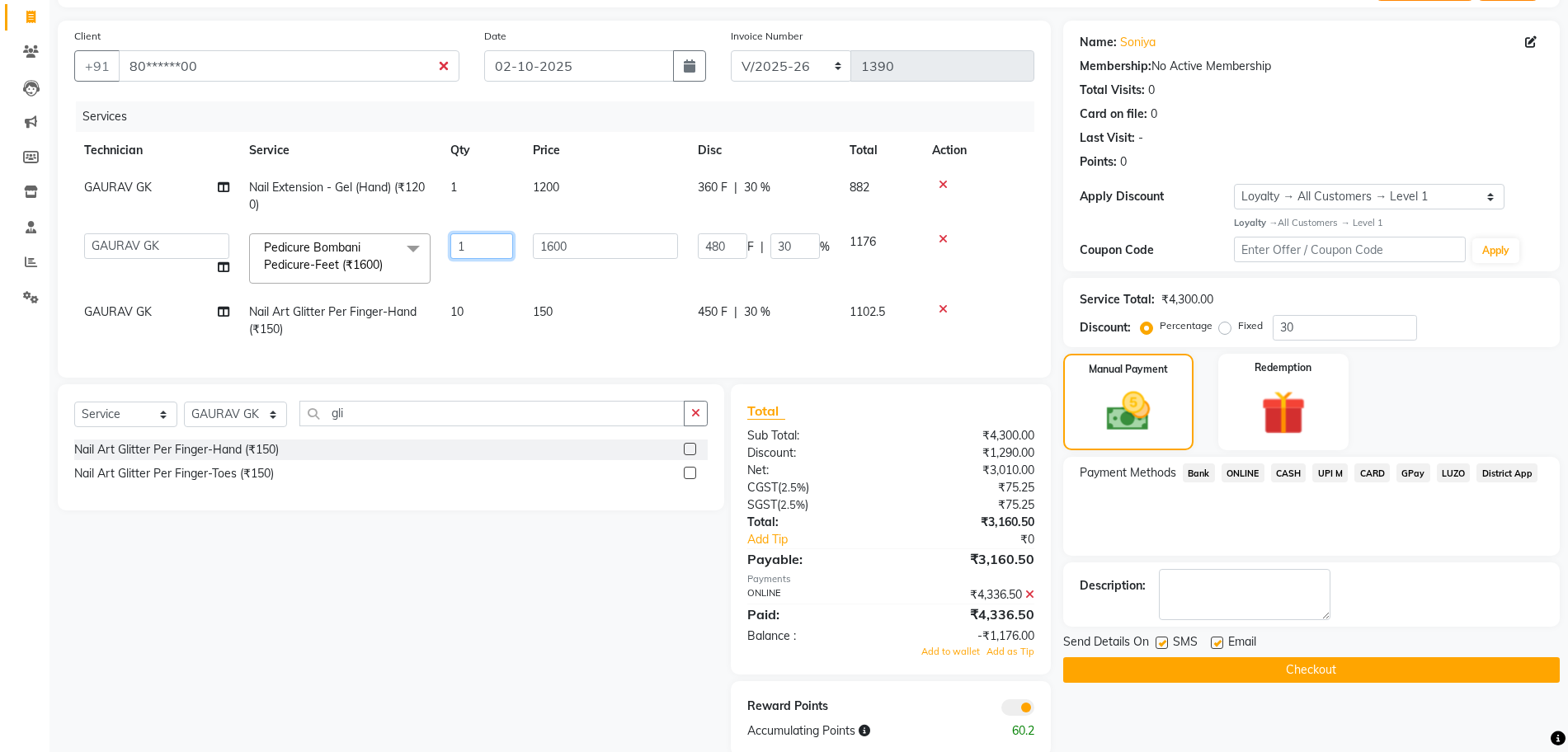
click at [461, 244] on input "1" at bounding box center [482, 246] width 63 height 26
click at [468, 245] on input "1" at bounding box center [482, 246] width 63 height 26
type input "2"
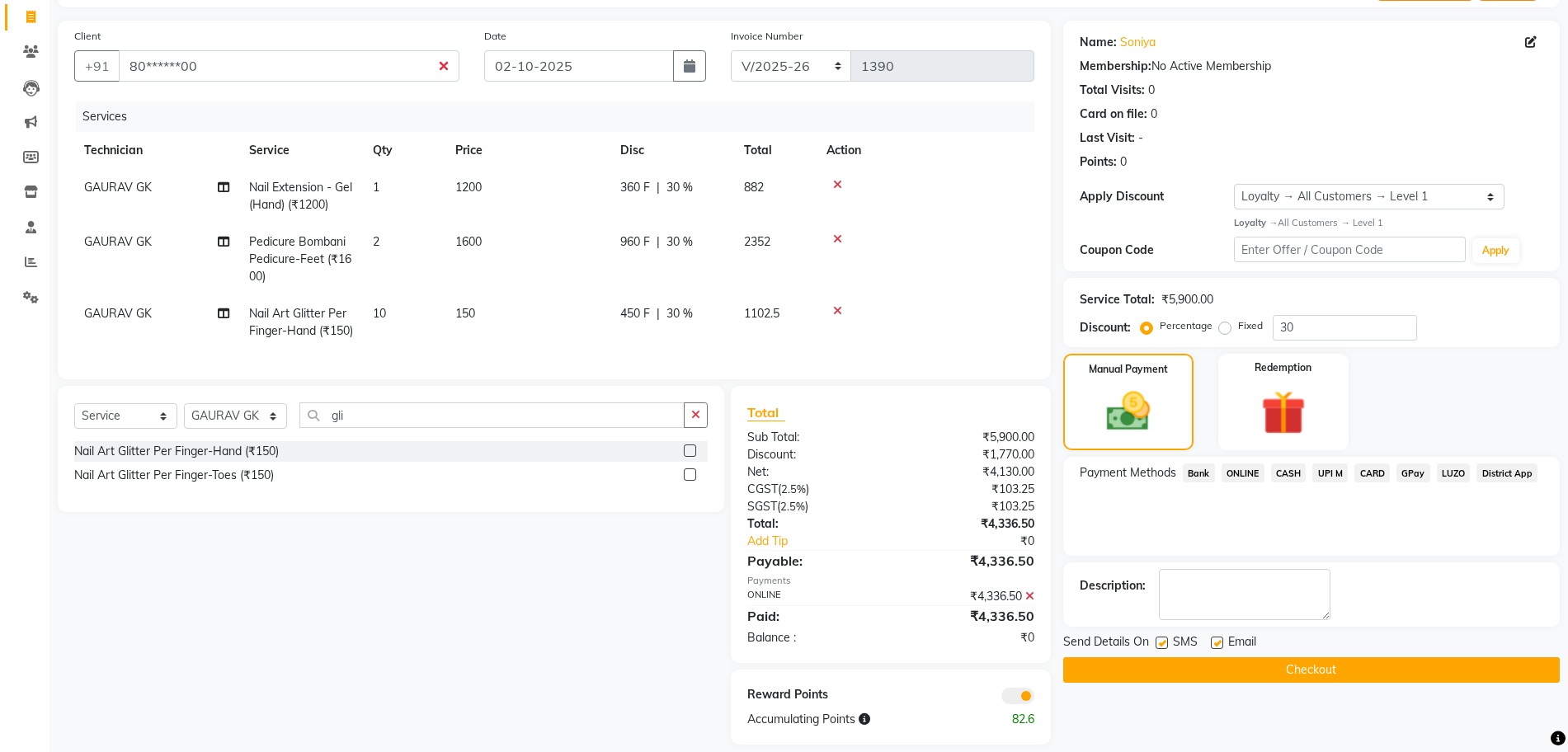
click at [1020, 320] on td at bounding box center [925, 323] width 218 height 55
click at [838, 239] on icon at bounding box center [837, 240] width 9 height 12
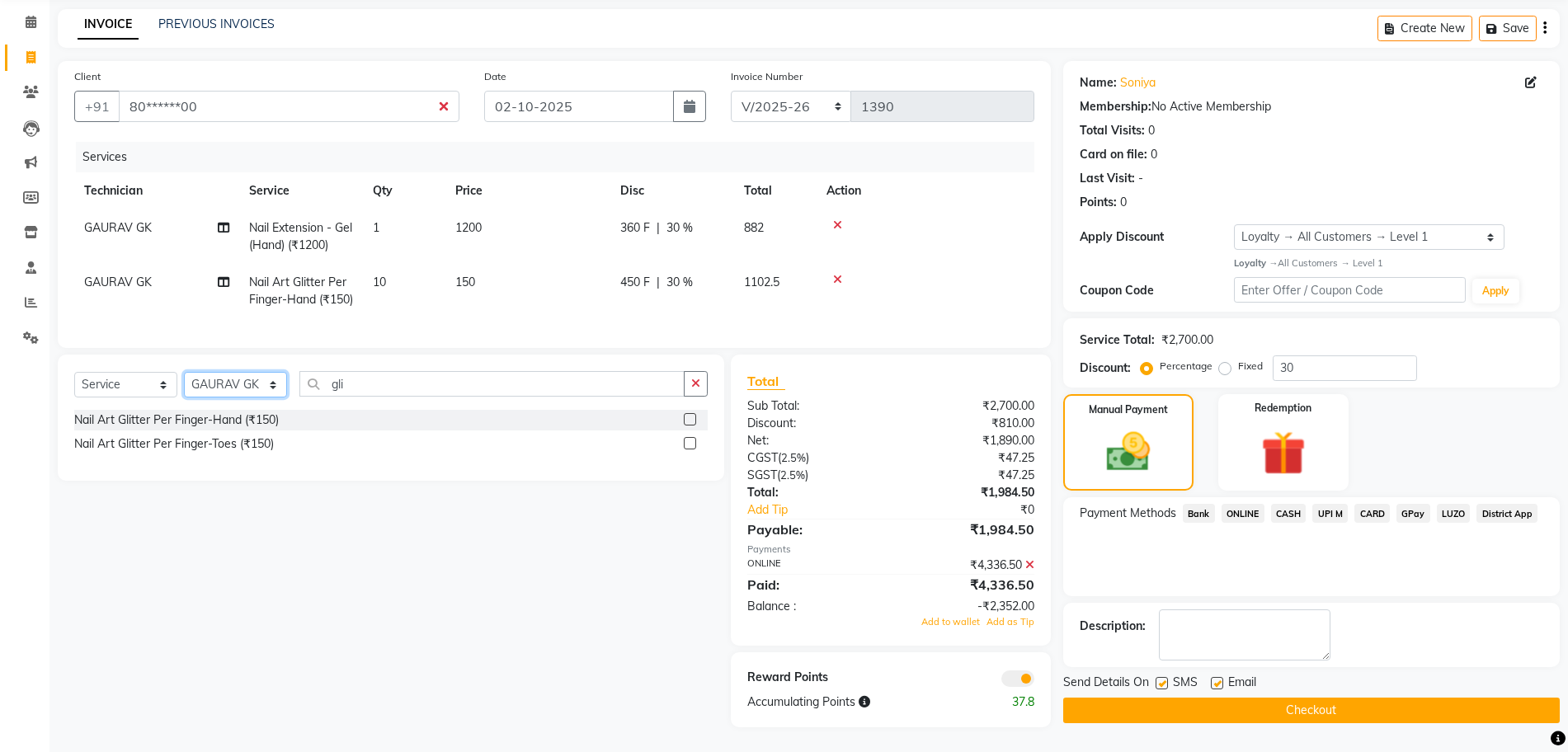
click at [278, 386] on select "Select Technician ANUP GAURAV GK [PERSON_NAME] Manager Owner [PERSON_NAME] RAKH…" at bounding box center [235, 385] width 103 height 26
select select "79631"
click at [184, 372] on select "Select Technician ANUP GAURAV GK [PERSON_NAME] Manager Owner [PERSON_NAME] RAKH…" at bounding box center [235, 385] width 103 height 26
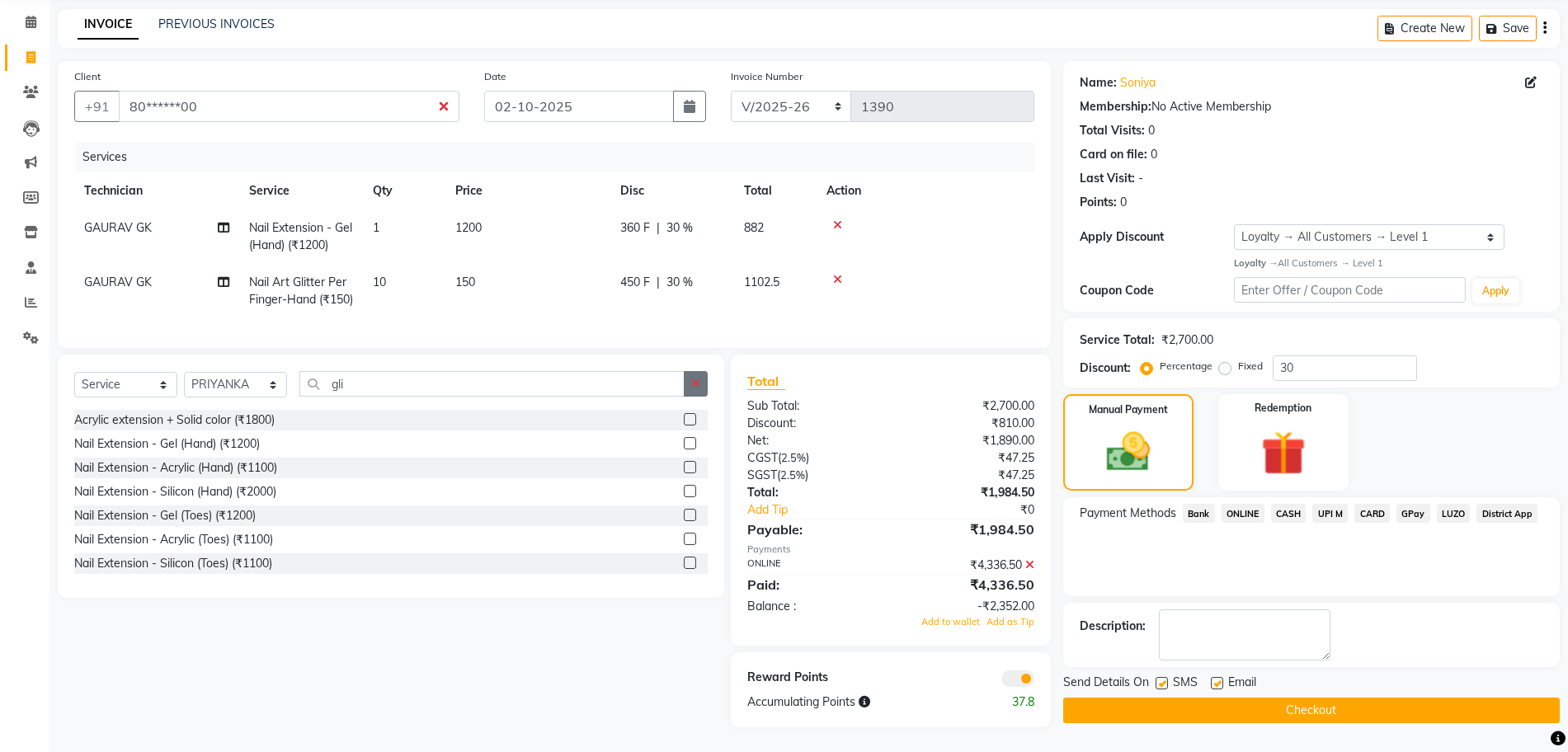
click at [692, 378] on icon "button" at bounding box center [696, 384] width 9 height 12
click at [451, 390] on input "text" at bounding box center [503, 384] width 408 height 26
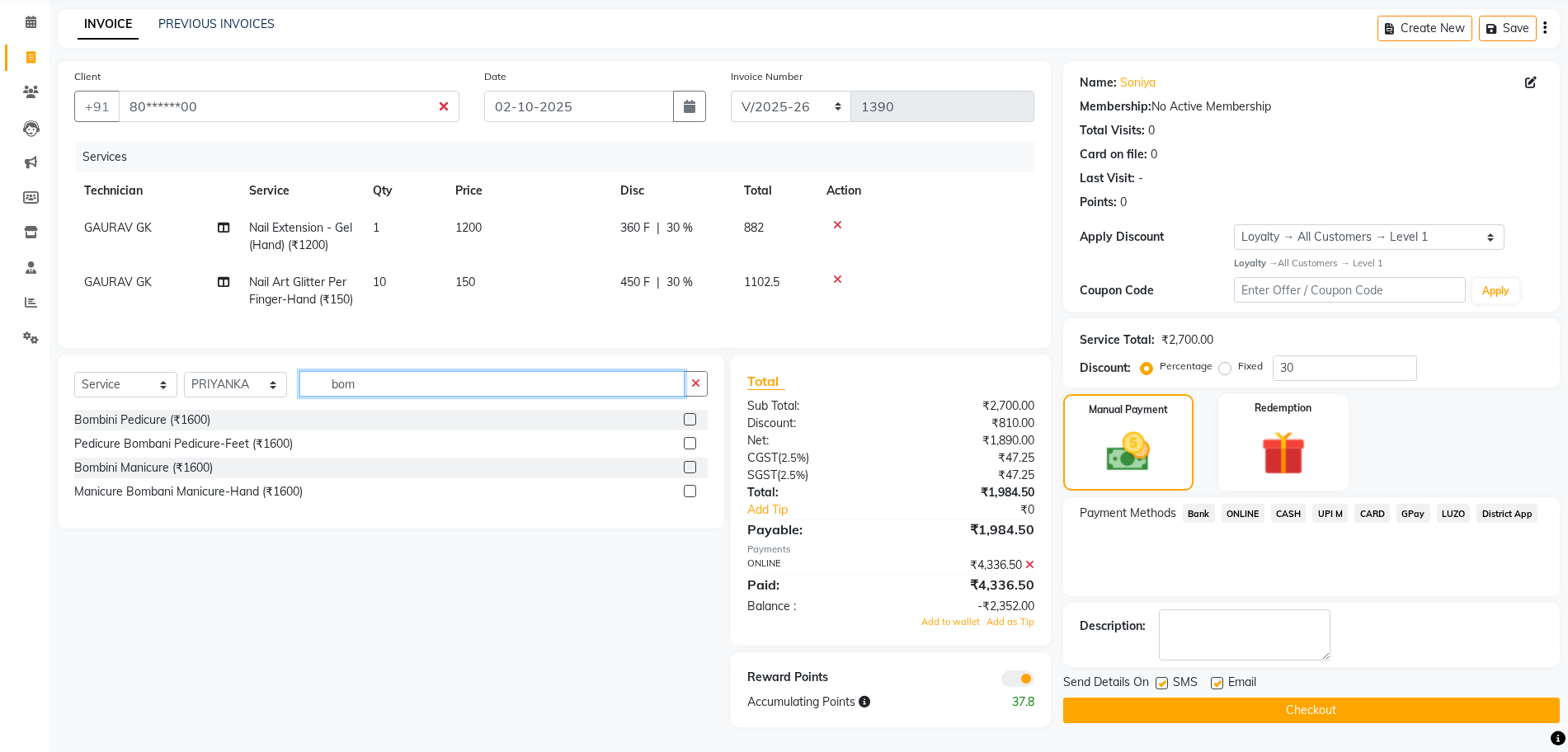
type input "bom"
click at [692, 439] on label at bounding box center [690, 443] width 12 height 12
click at [692, 439] on input "checkbox" at bounding box center [689, 444] width 11 height 11
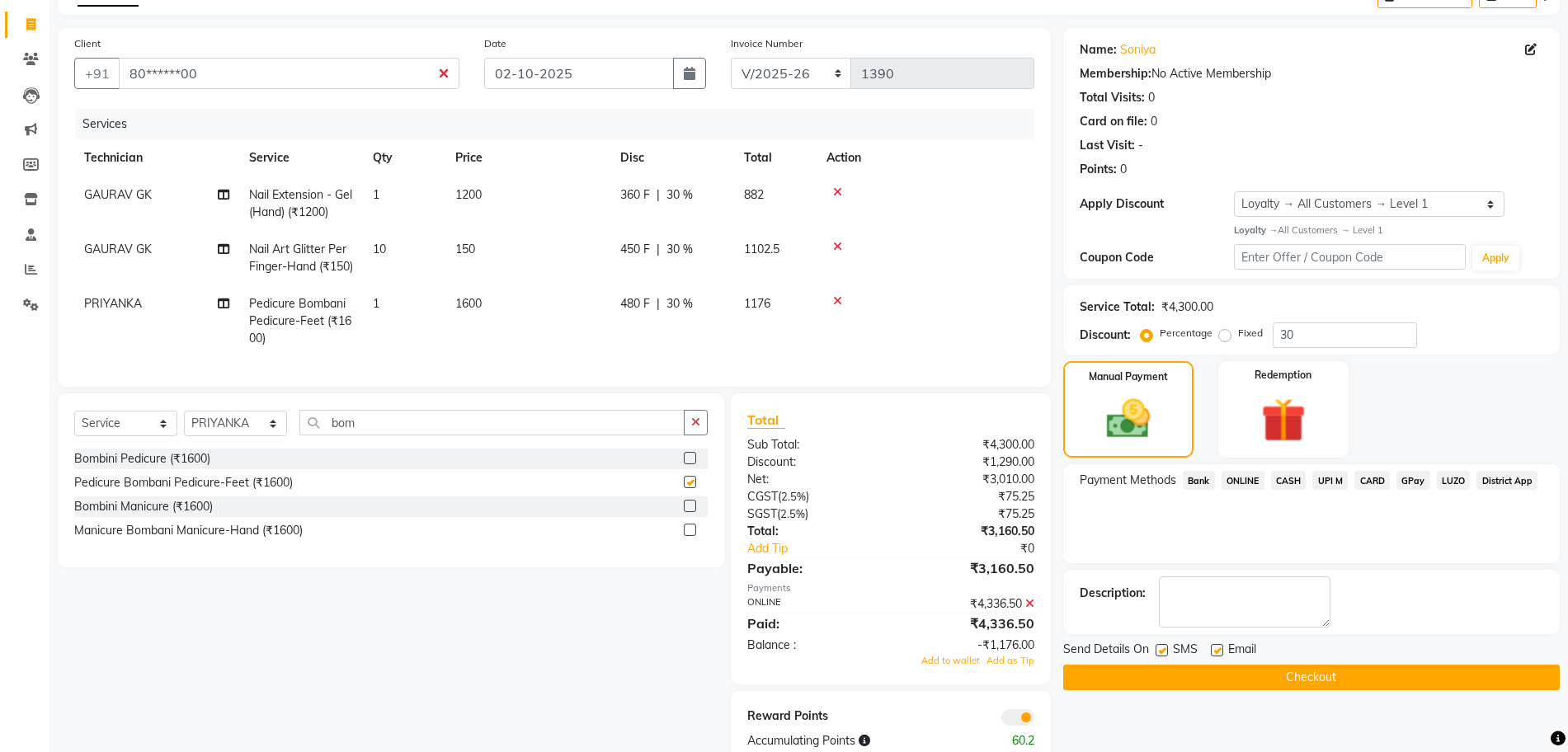
checkbox input "false"
click at [689, 536] on label at bounding box center [690, 530] width 12 height 12
click at [689, 536] on input "checkbox" at bounding box center [689, 531] width 11 height 11
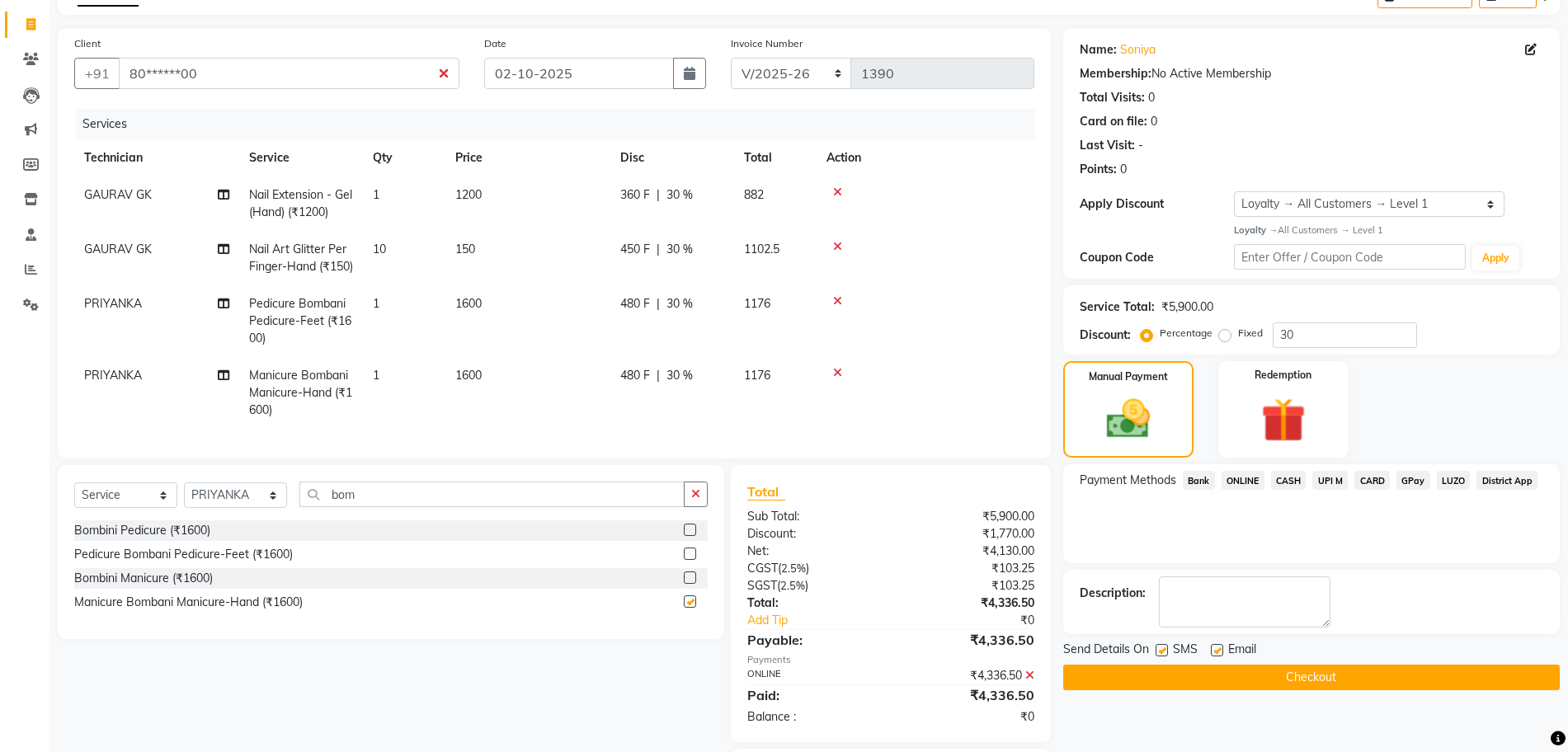
checkbox input "false"
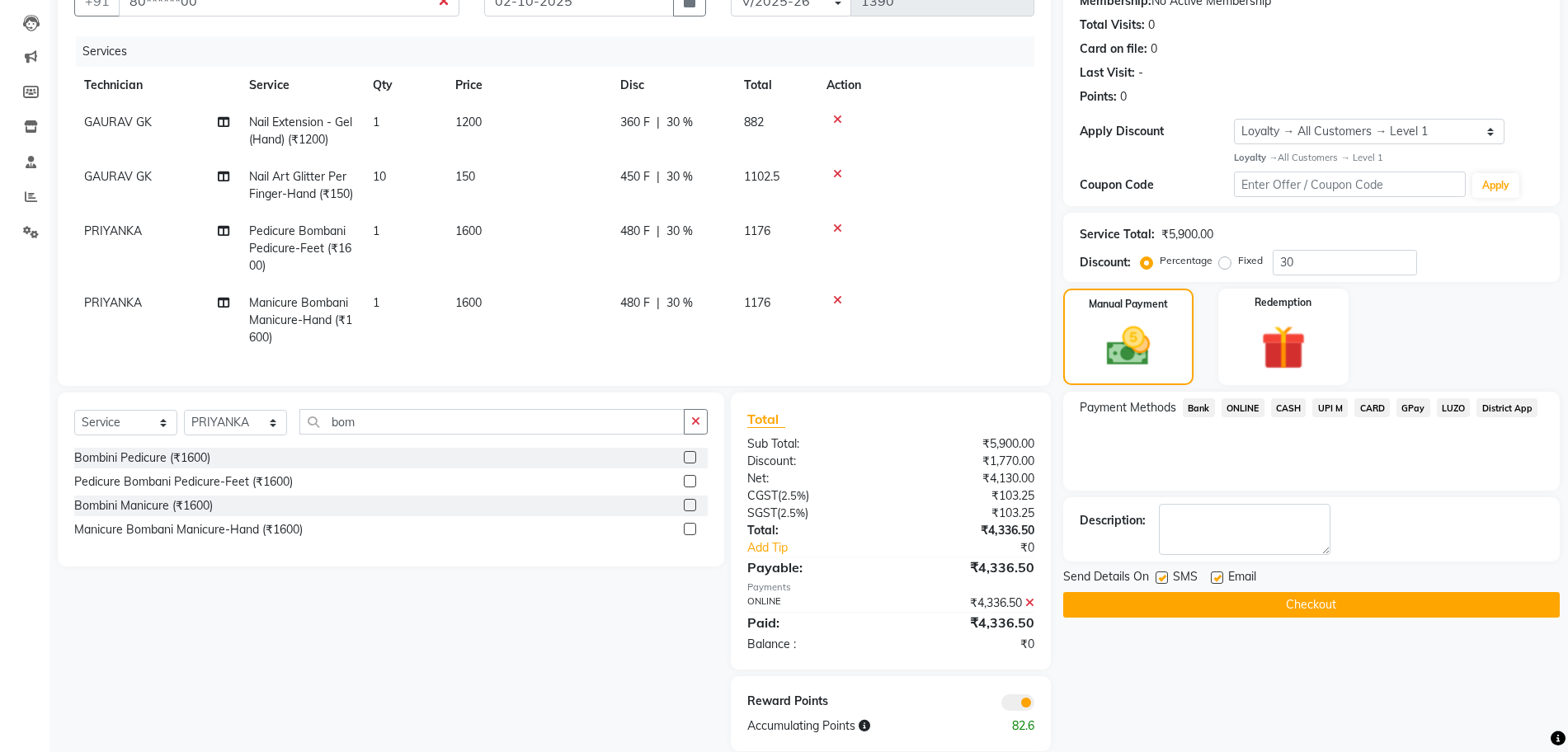
scroll to position [122, 0]
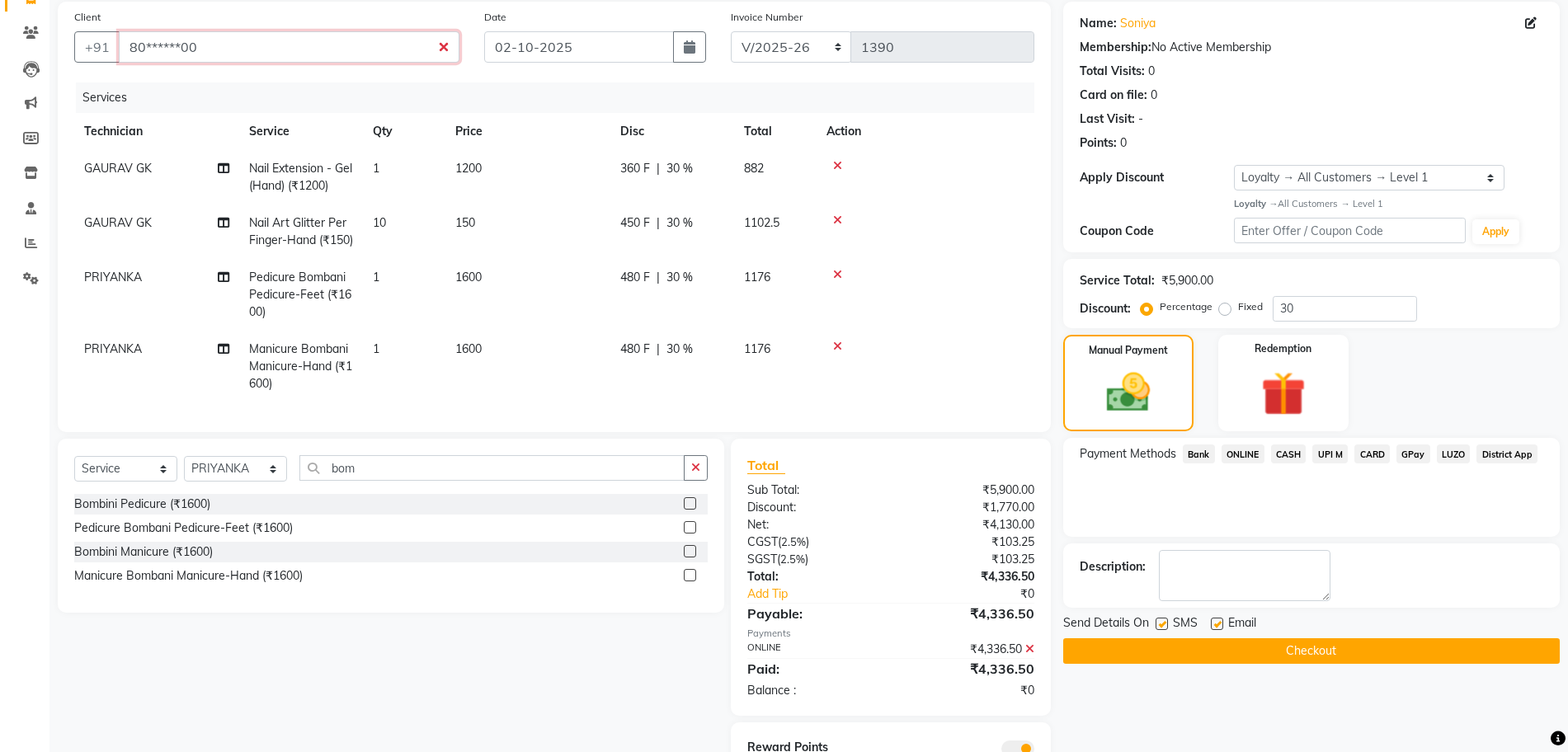
click at [265, 51] on input "80******00" at bounding box center [289, 47] width 341 height 32
type input "80"
type input "0"
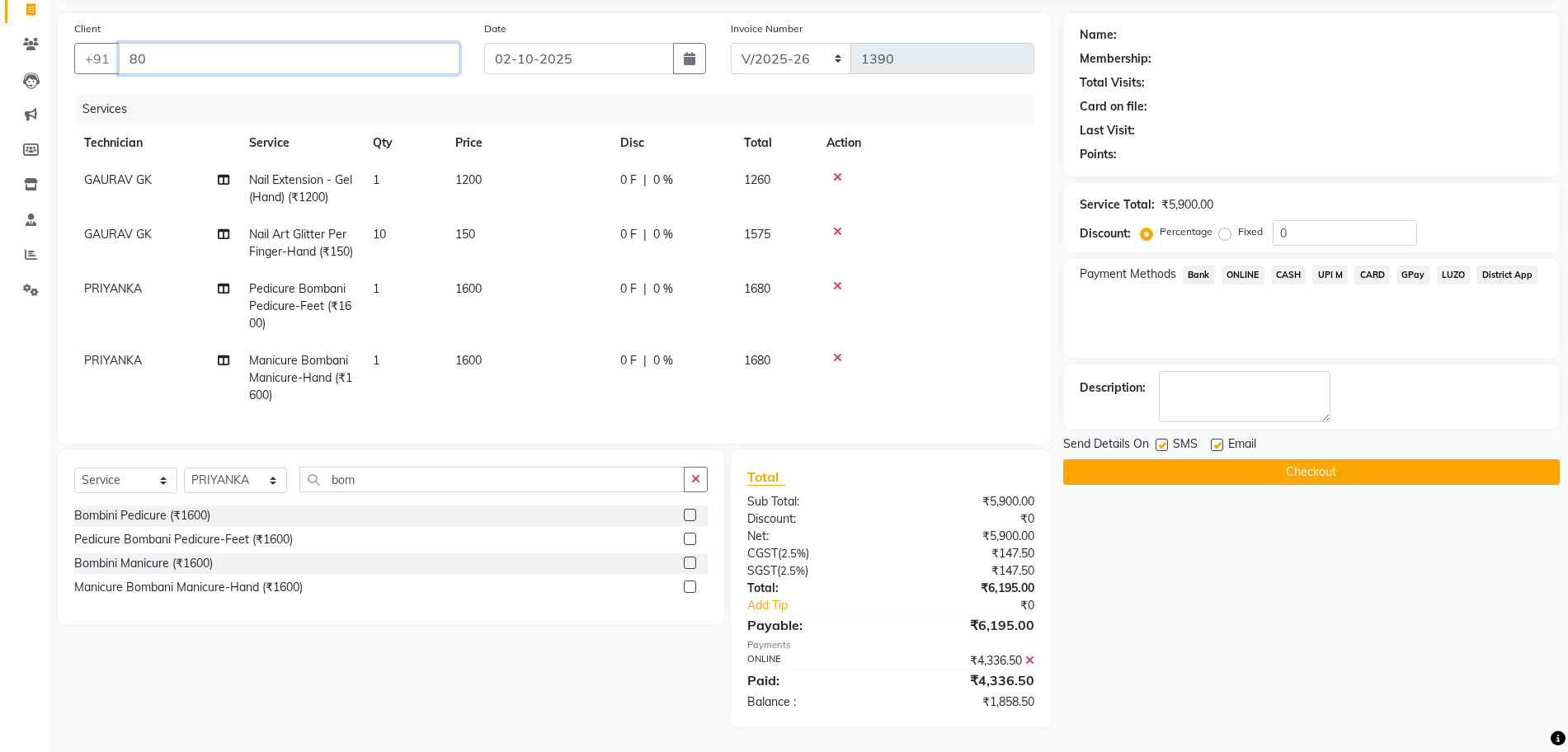
type input "8"
click at [248, 88] on ngb-highlight "99******68" at bounding box center [282, 96] width 68 height 17
type input "99******68"
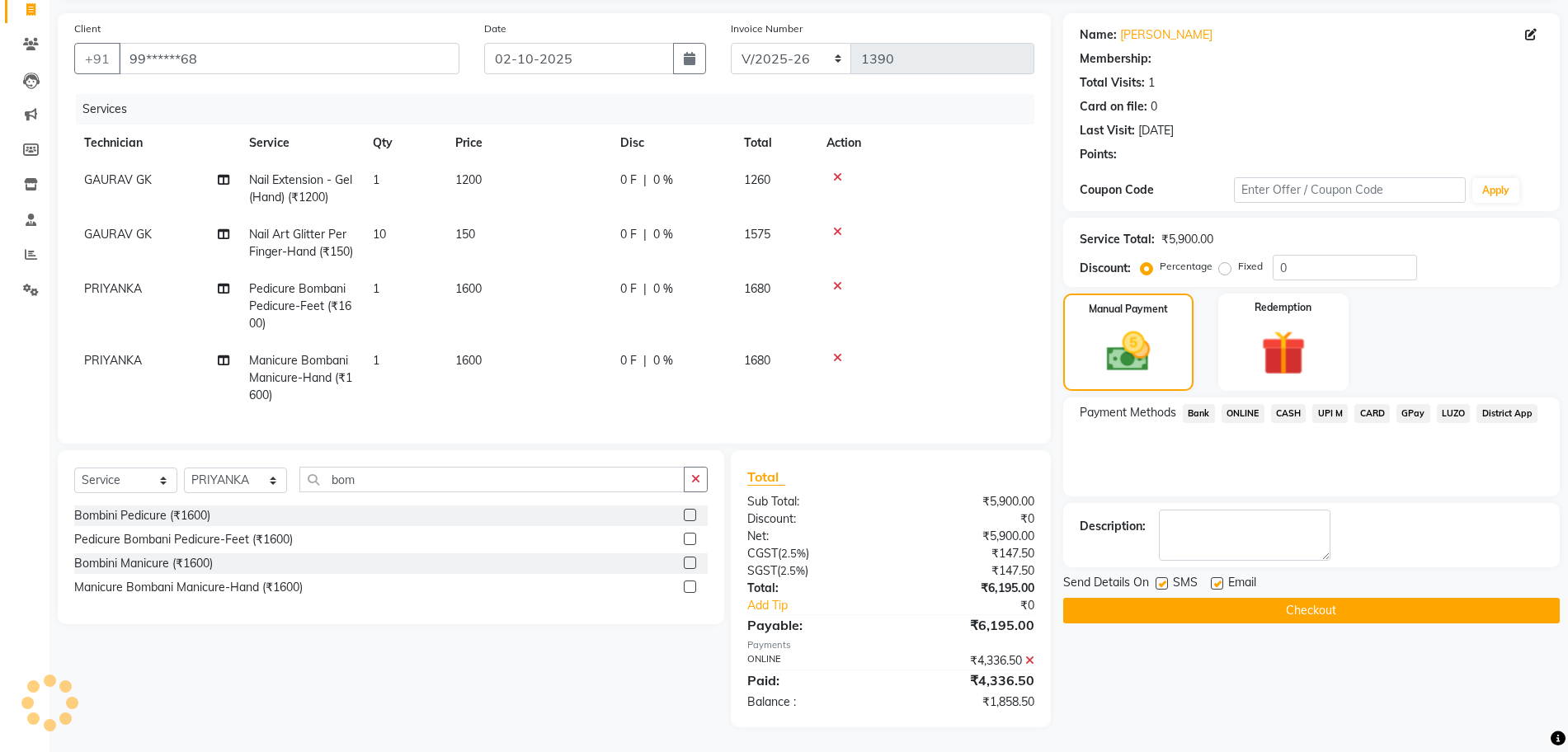
select select "1: Object"
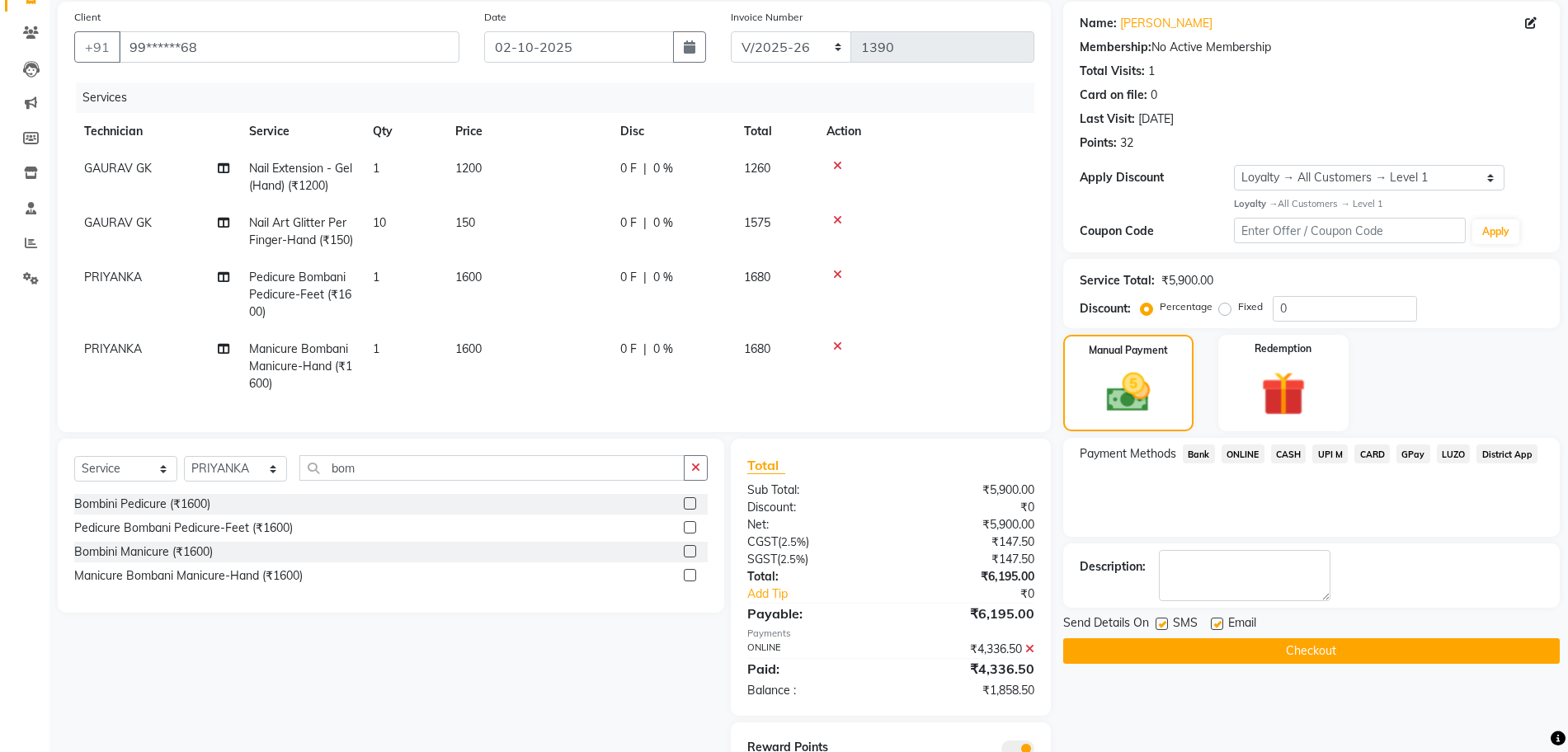
click at [1278, 641] on button "Checkout" at bounding box center [1311, 651] width 497 height 26
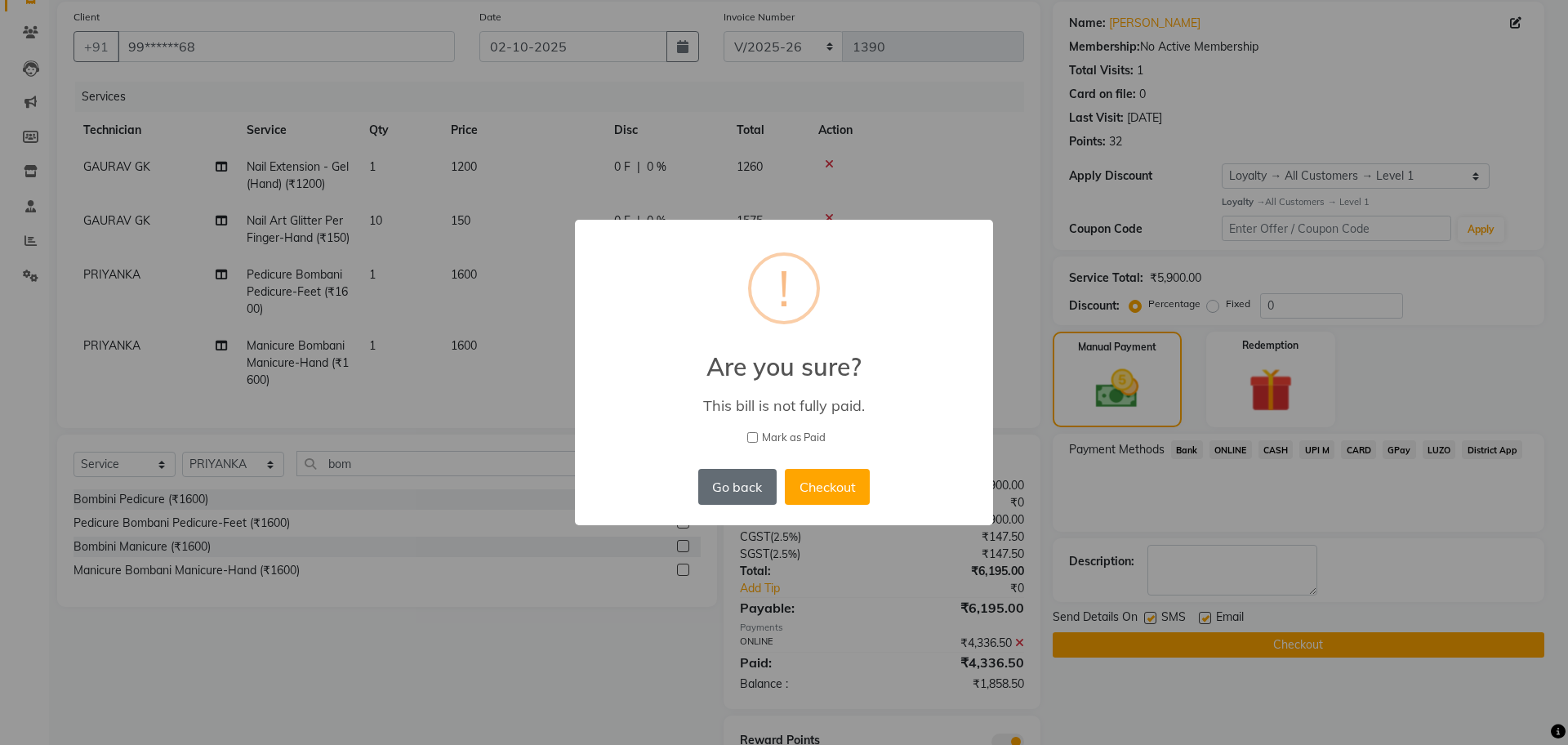
click at [723, 495] on button "Go back" at bounding box center [738, 487] width 79 height 36
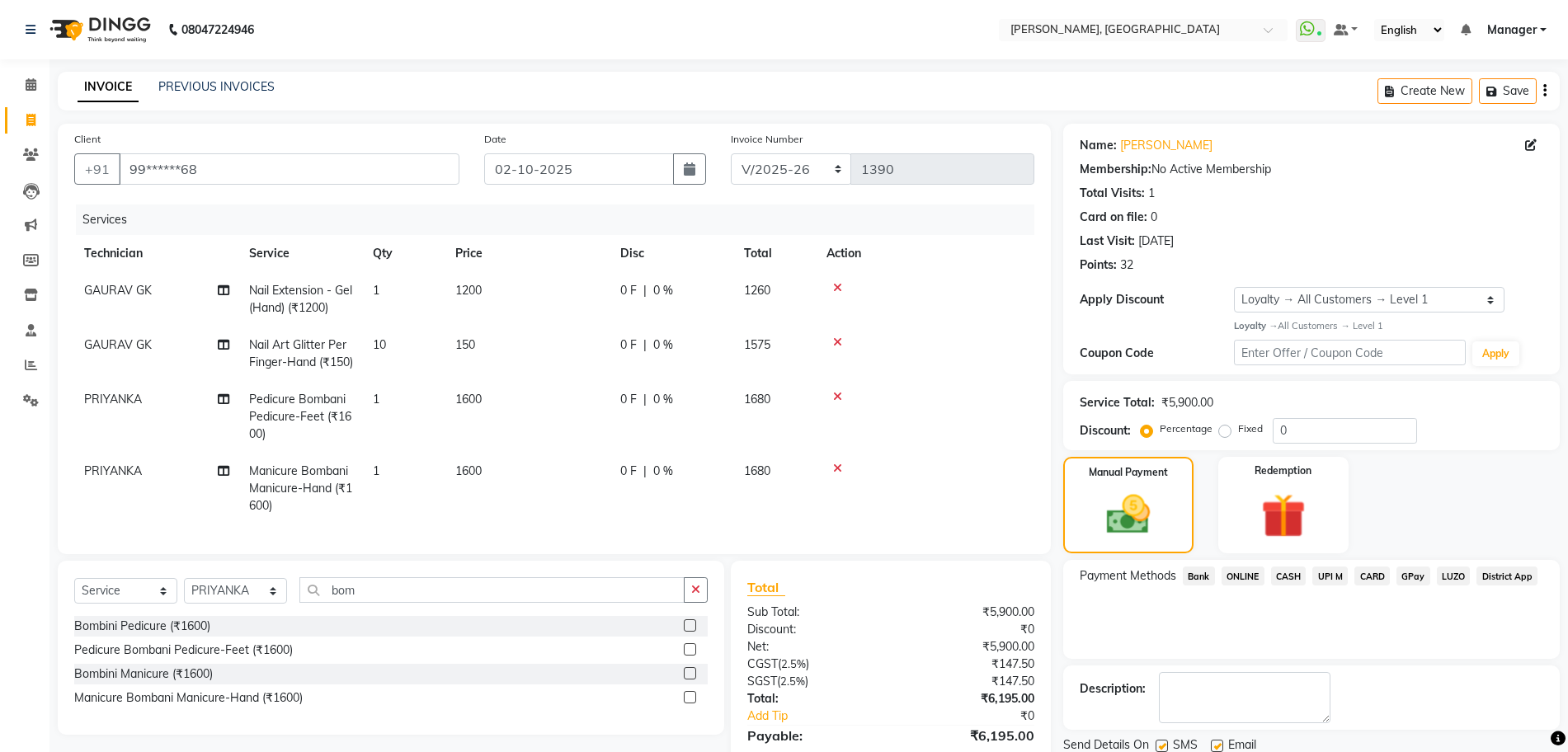
scroll to position [226, 0]
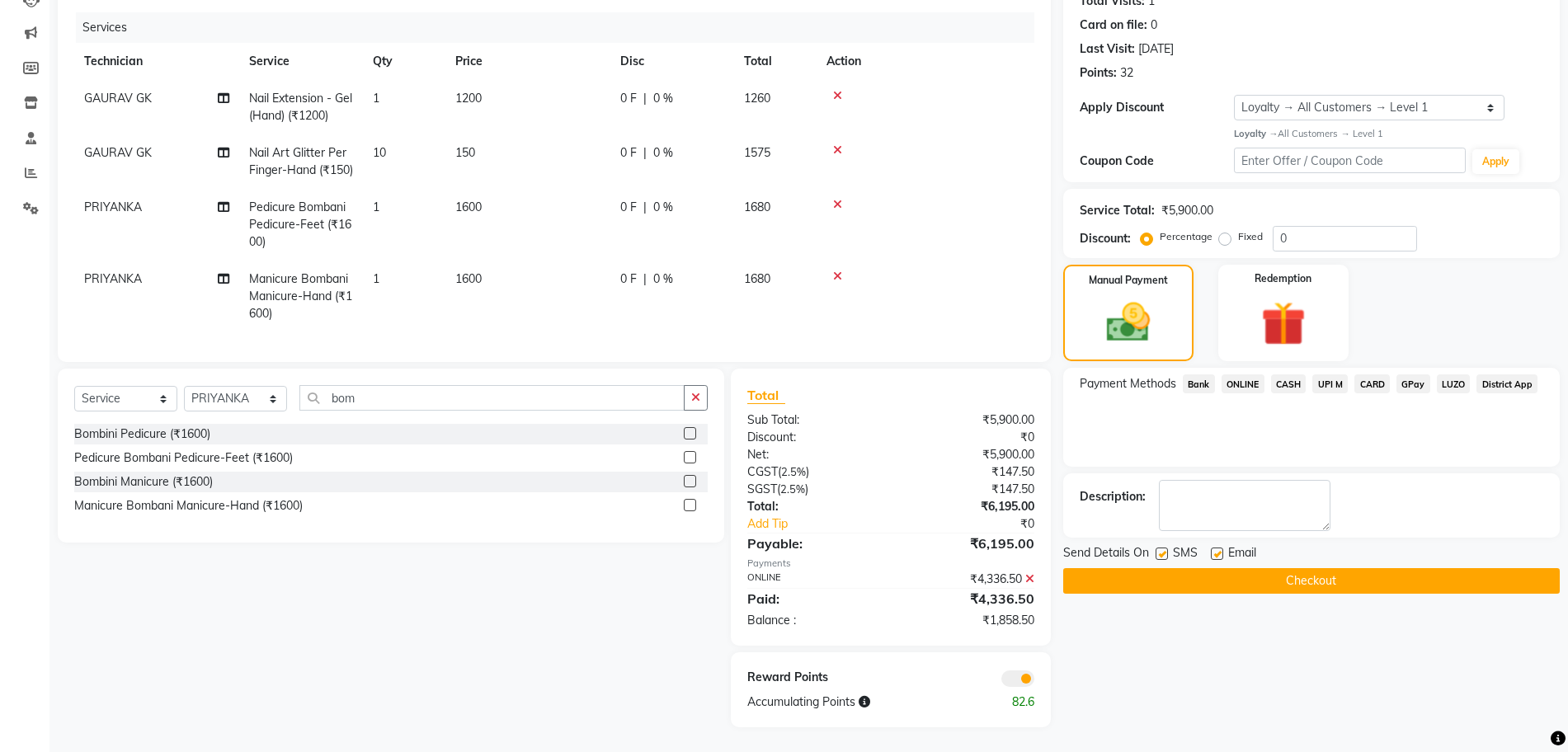
click at [1031, 578] on icon at bounding box center [1030, 579] width 9 height 12
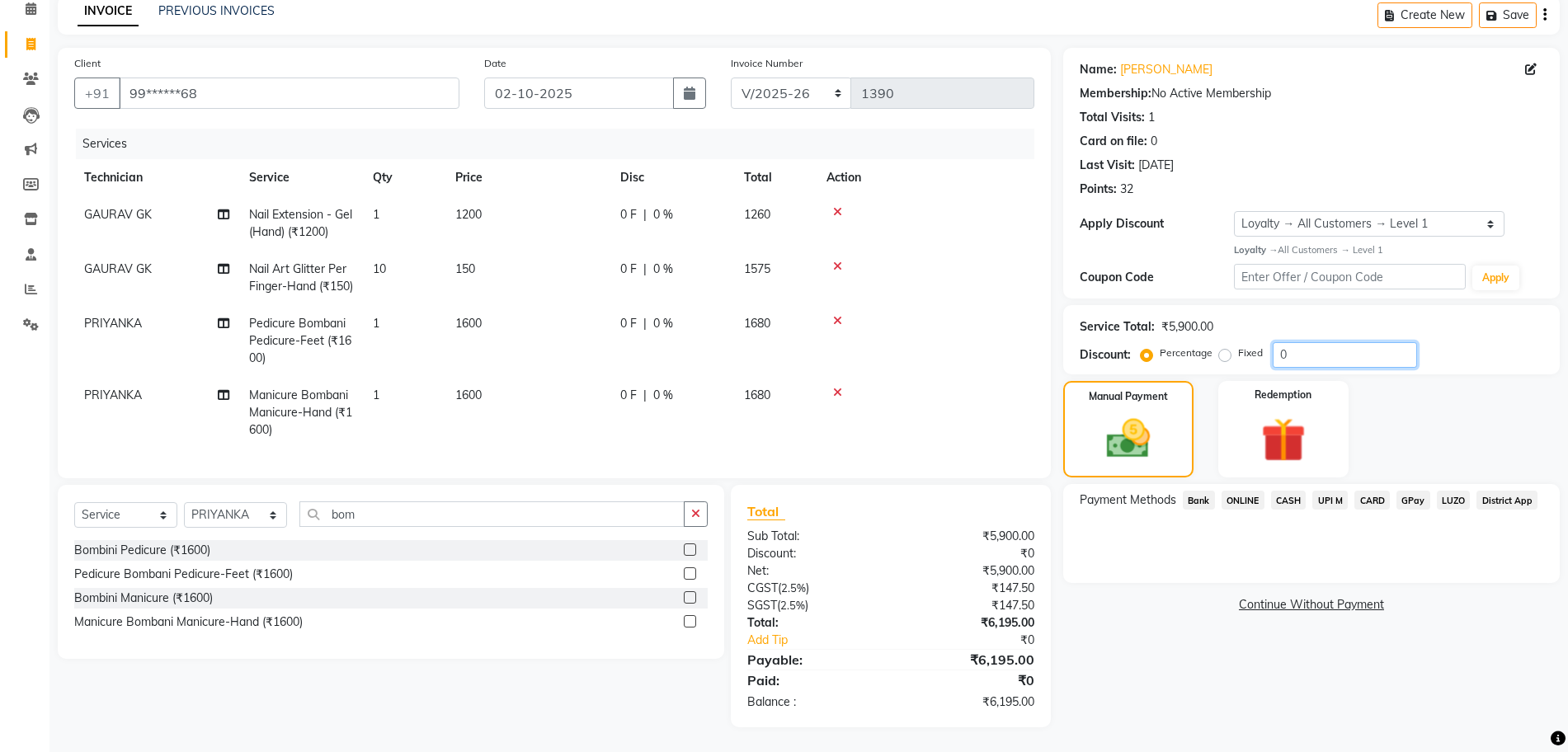
click at [1357, 342] on input "0" at bounding box center [1345, 355] width 144 height 26
type input "4"
type input "30"
click at [1241, 491] on span "ONLINE" at bounding box center [1243, 500] width 43 height 19
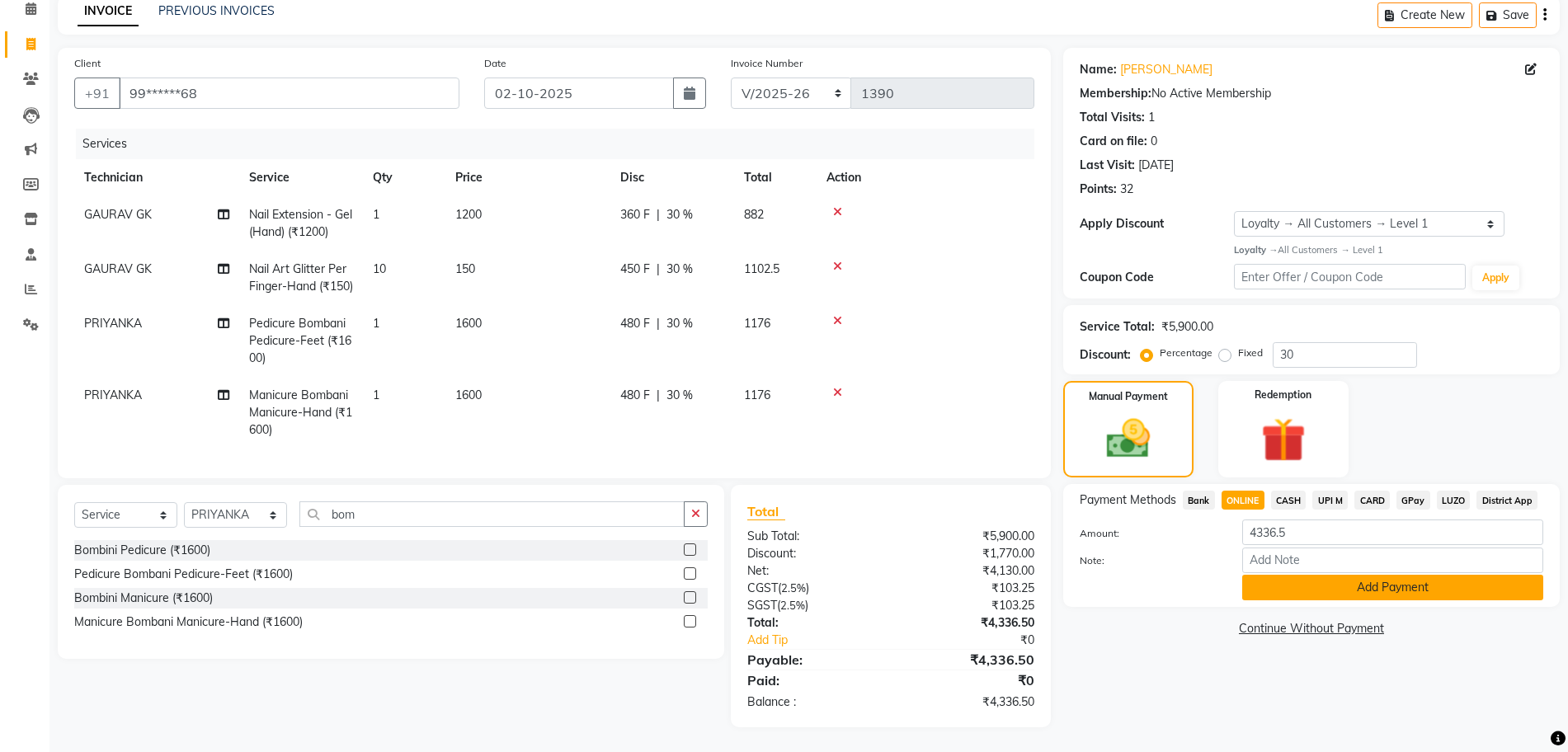
click at [1368, 575] on button "Add Payment" at bounding box center [1392, 587] width 301 height 26
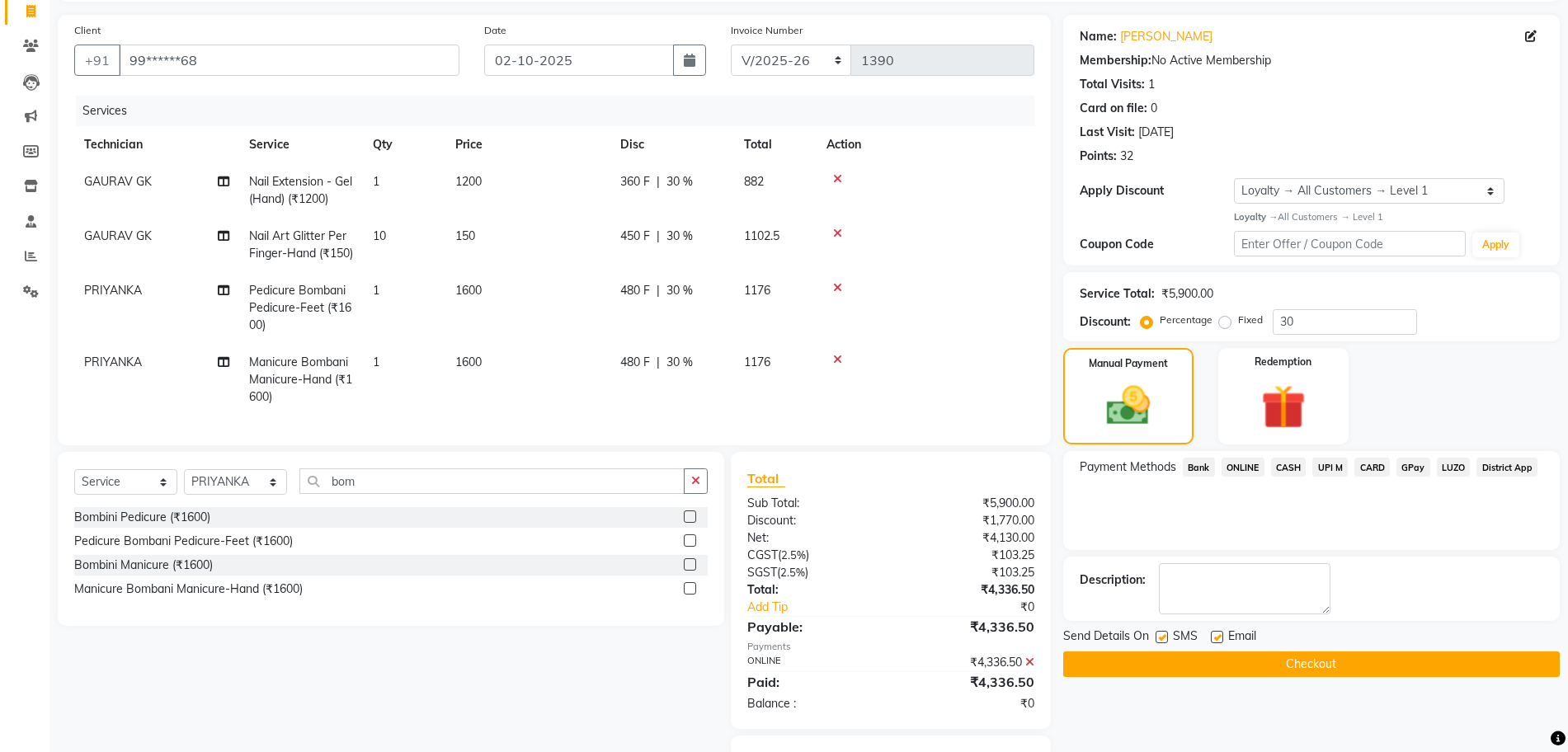
click at [1290, 667] on button "Checkout" at bounding box center [1311, 664] width 497 height 26
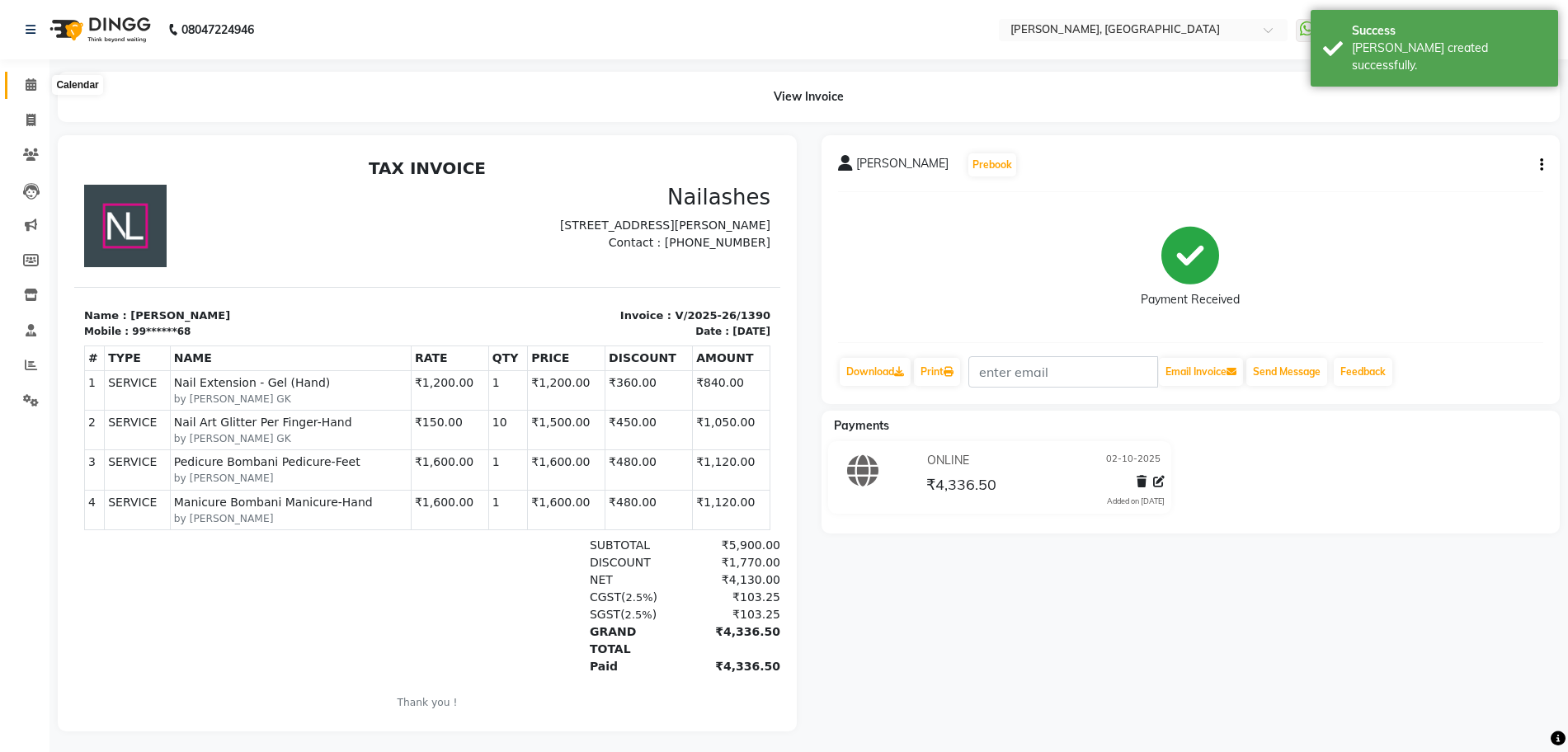
click at [39, 83] on span at bounding box center [31, 85] width 29 height 19
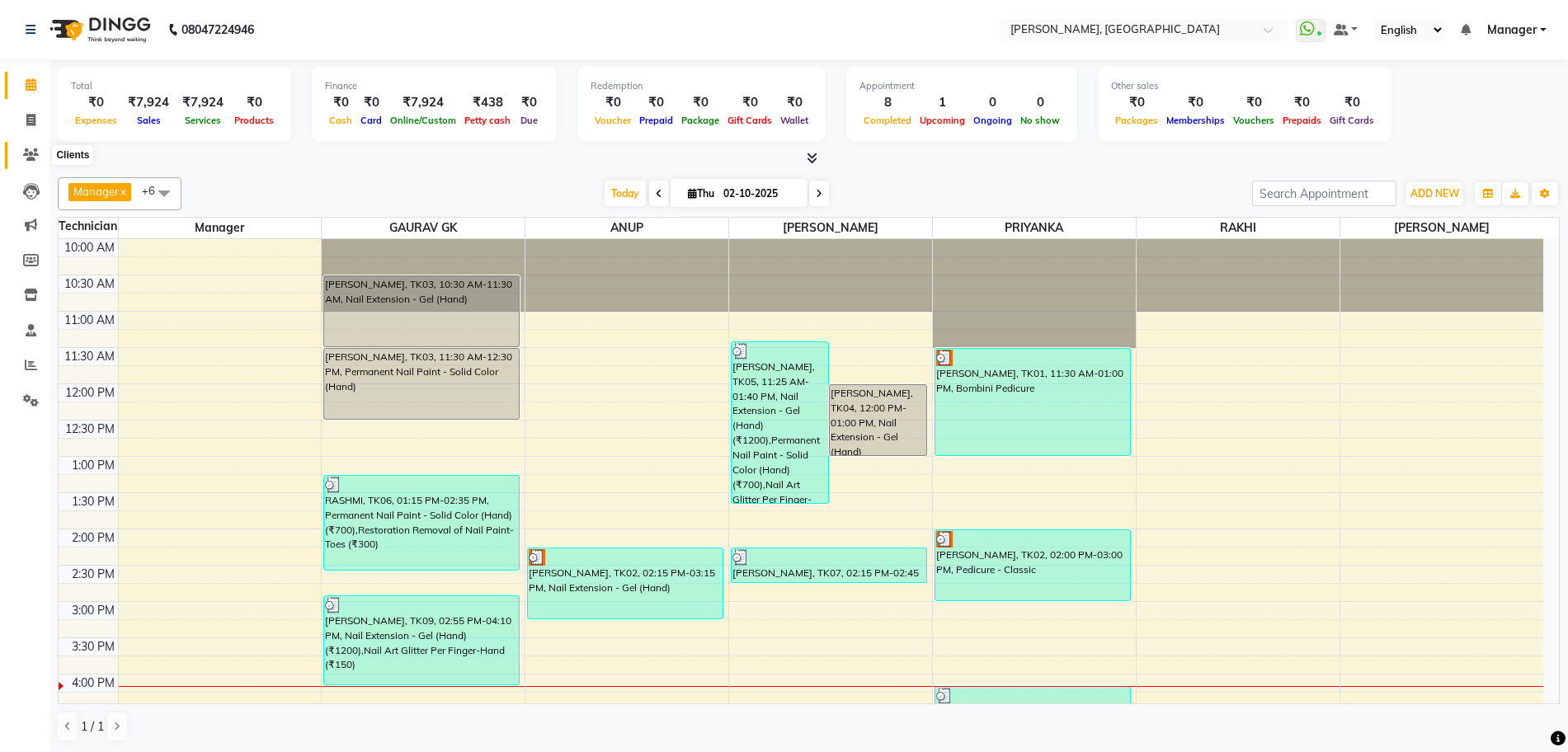
click at [28, 153] on icon at bounding box center [31, 154] width 16 height 12
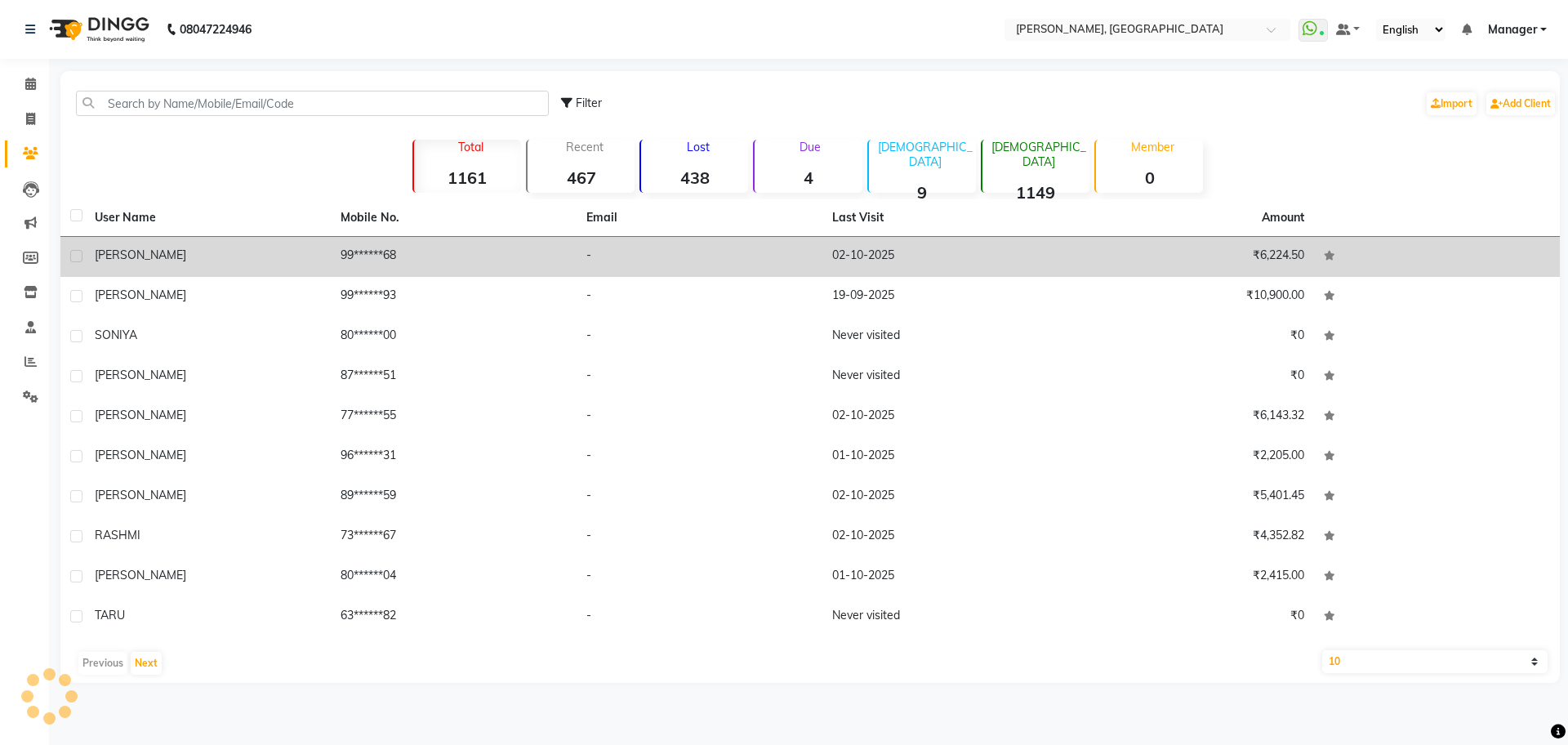
click at [326, 266] on td "[PERSON_NAME]" at bounding box center [207, 257] width 245 height 40
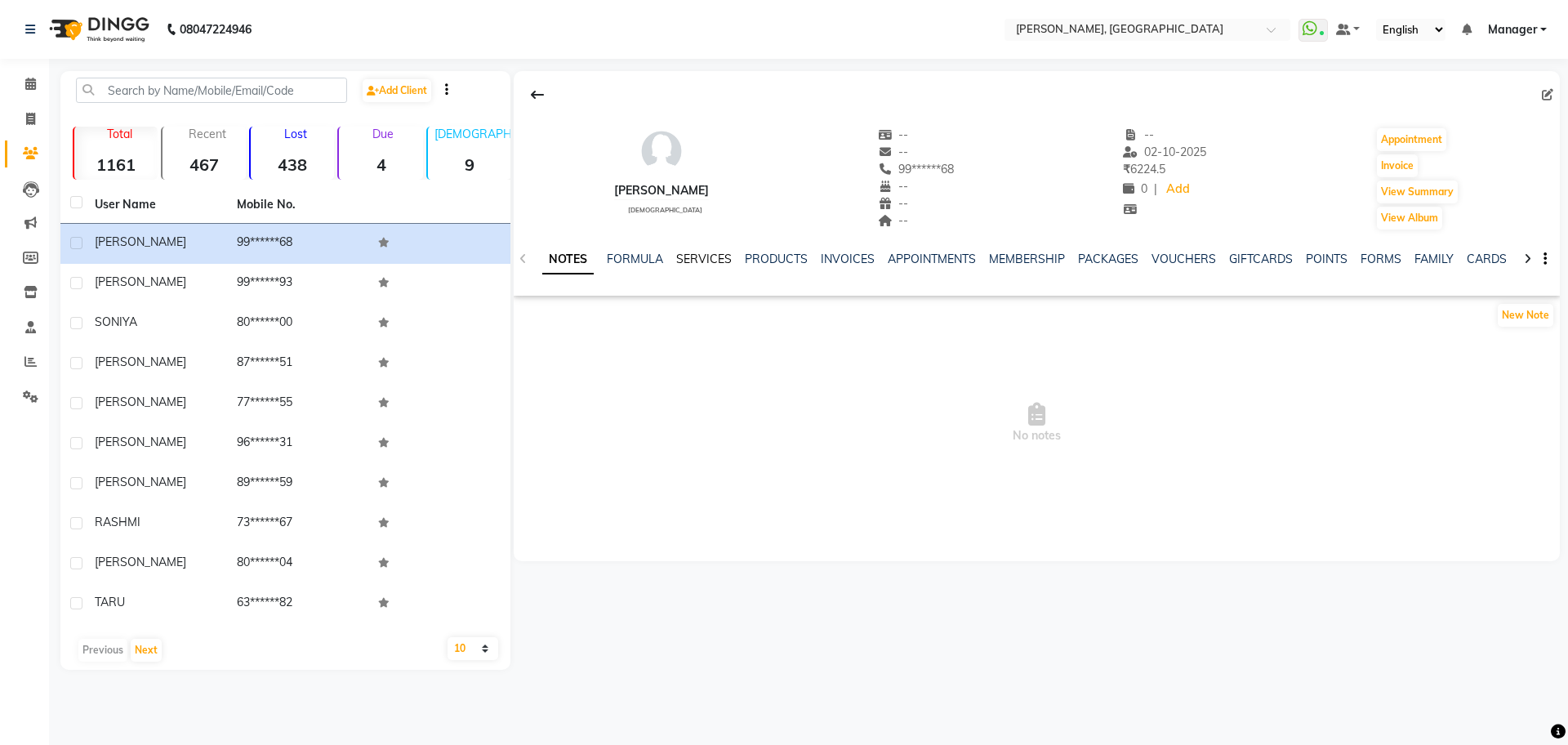
click at [697, 263] on link "SERVICES" at bounding box center [704, 259] width 56 height 15
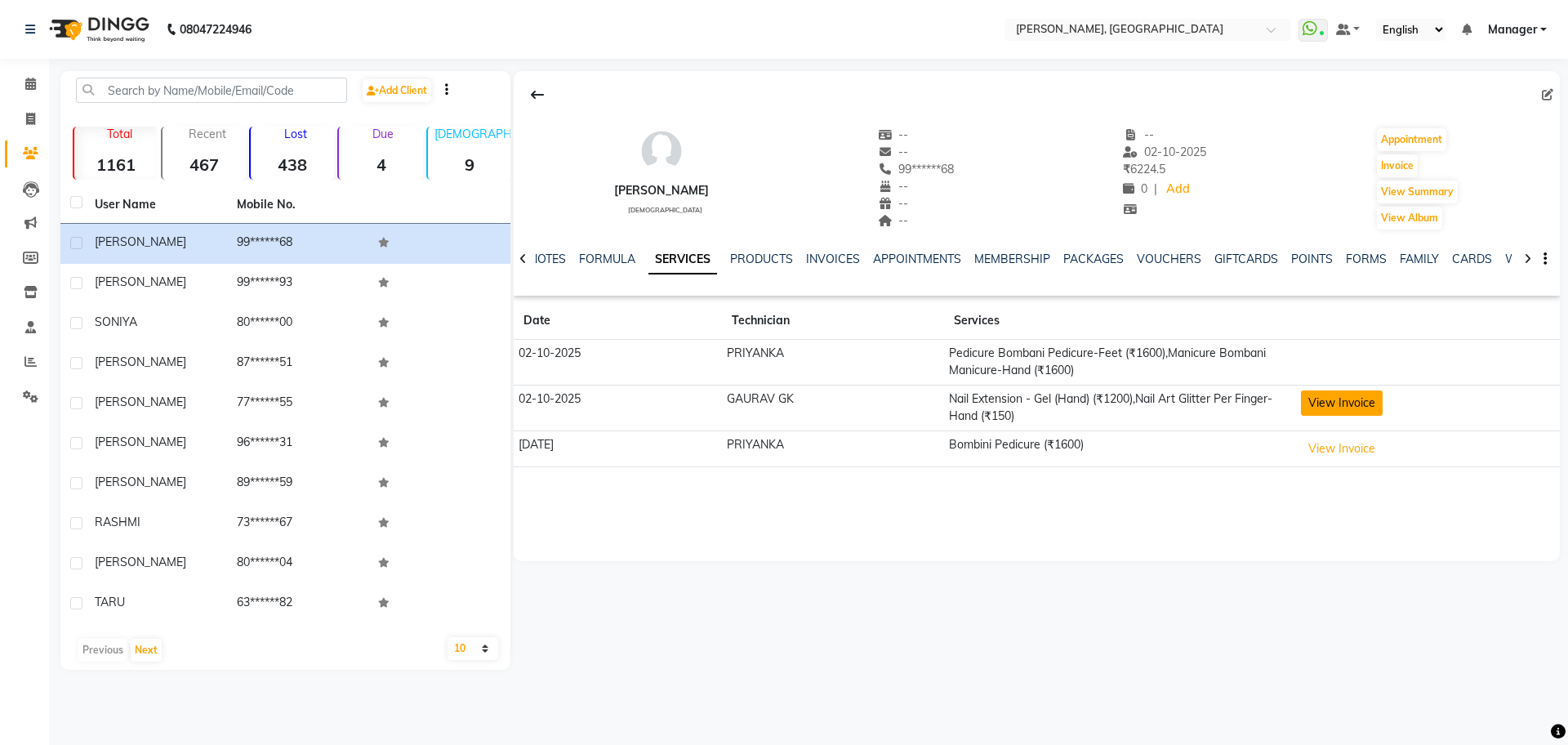
click at [1355, 400] on button "View Invoice" at bounding box center [1341, 403] width 81 height 25
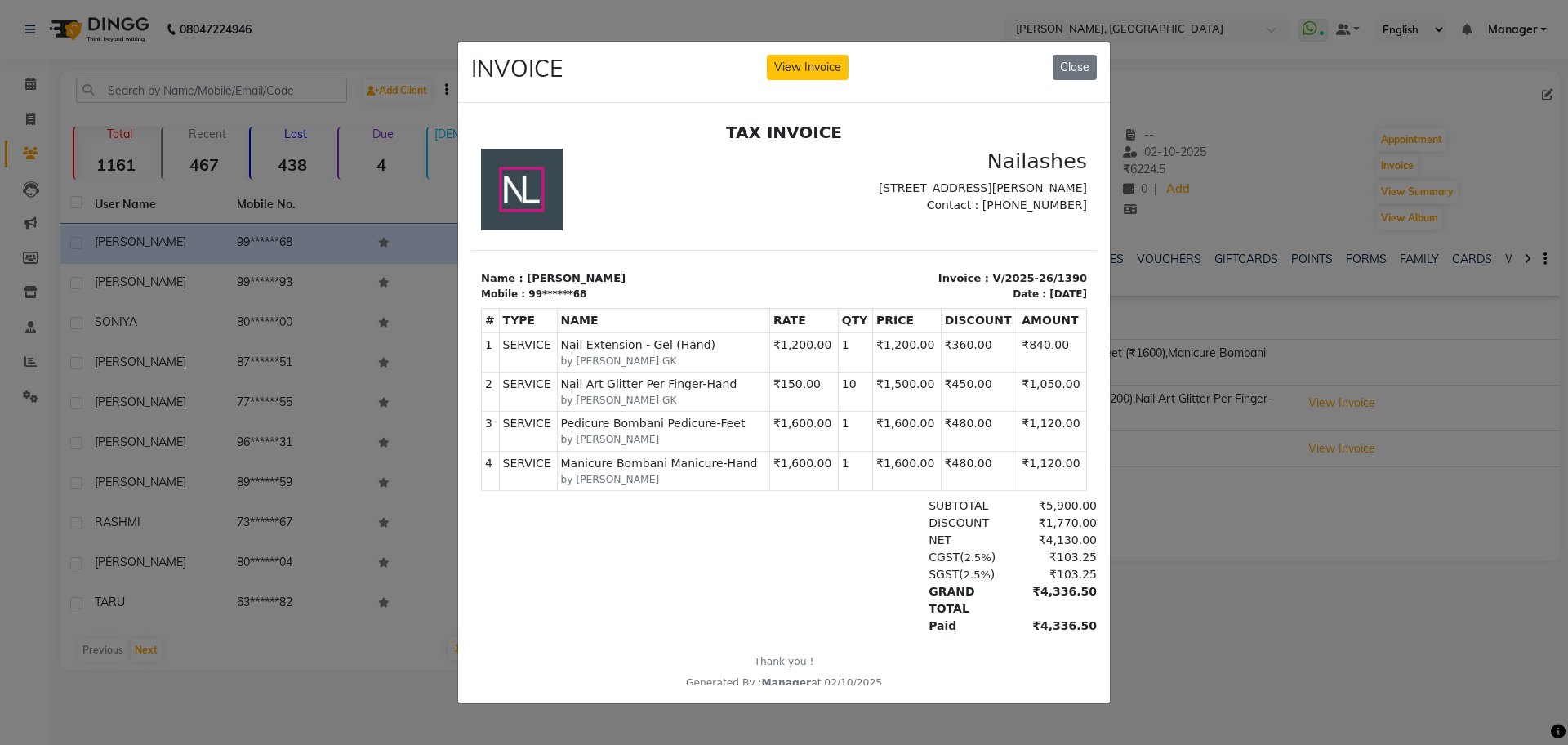
click at [1181, 578] on ngb-modal-window "INVOICE View Invoice Close" at bounding box center [784, 372] width 1568 height 745
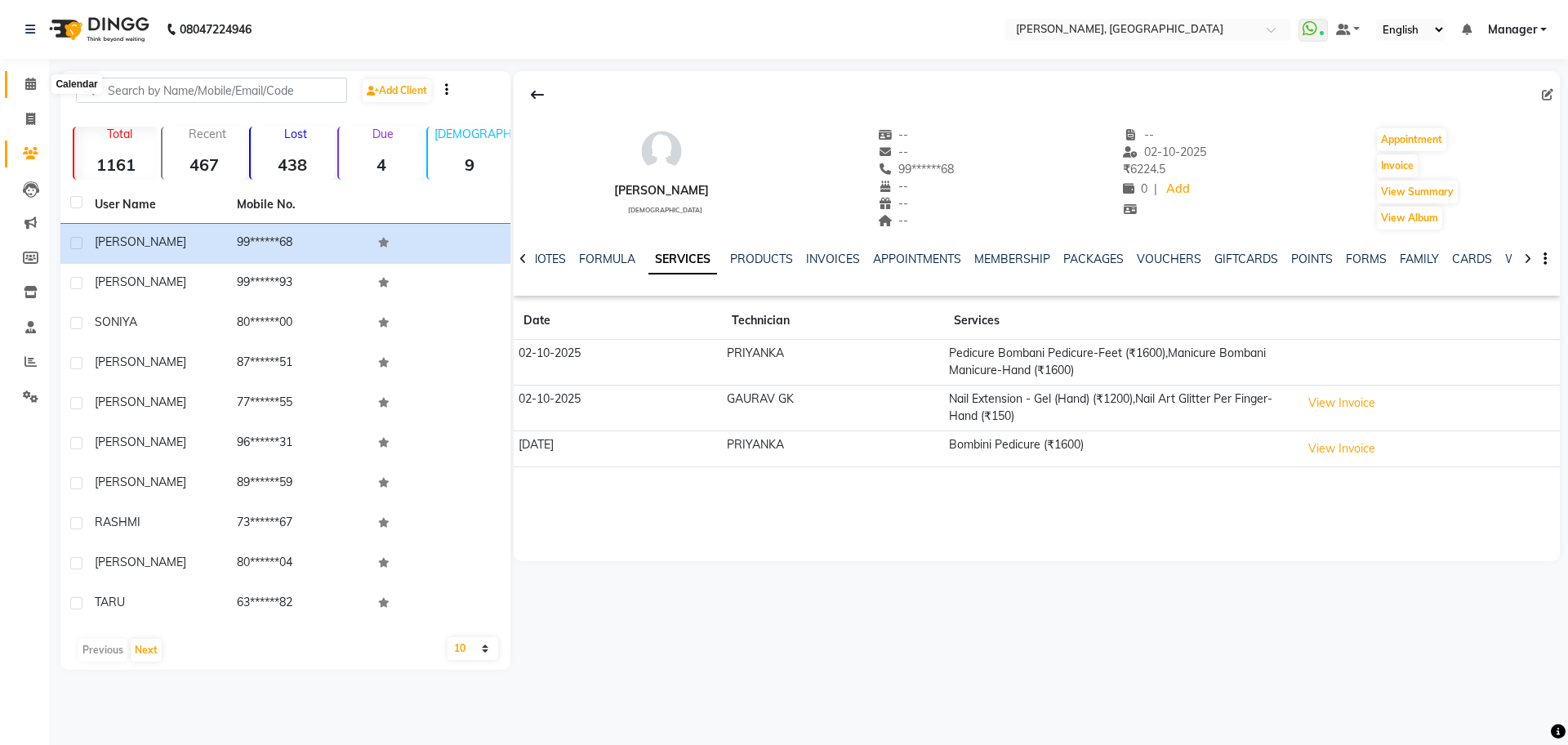
click at [22, 85] on span at bounding box center [30, 85] width 29 height 19
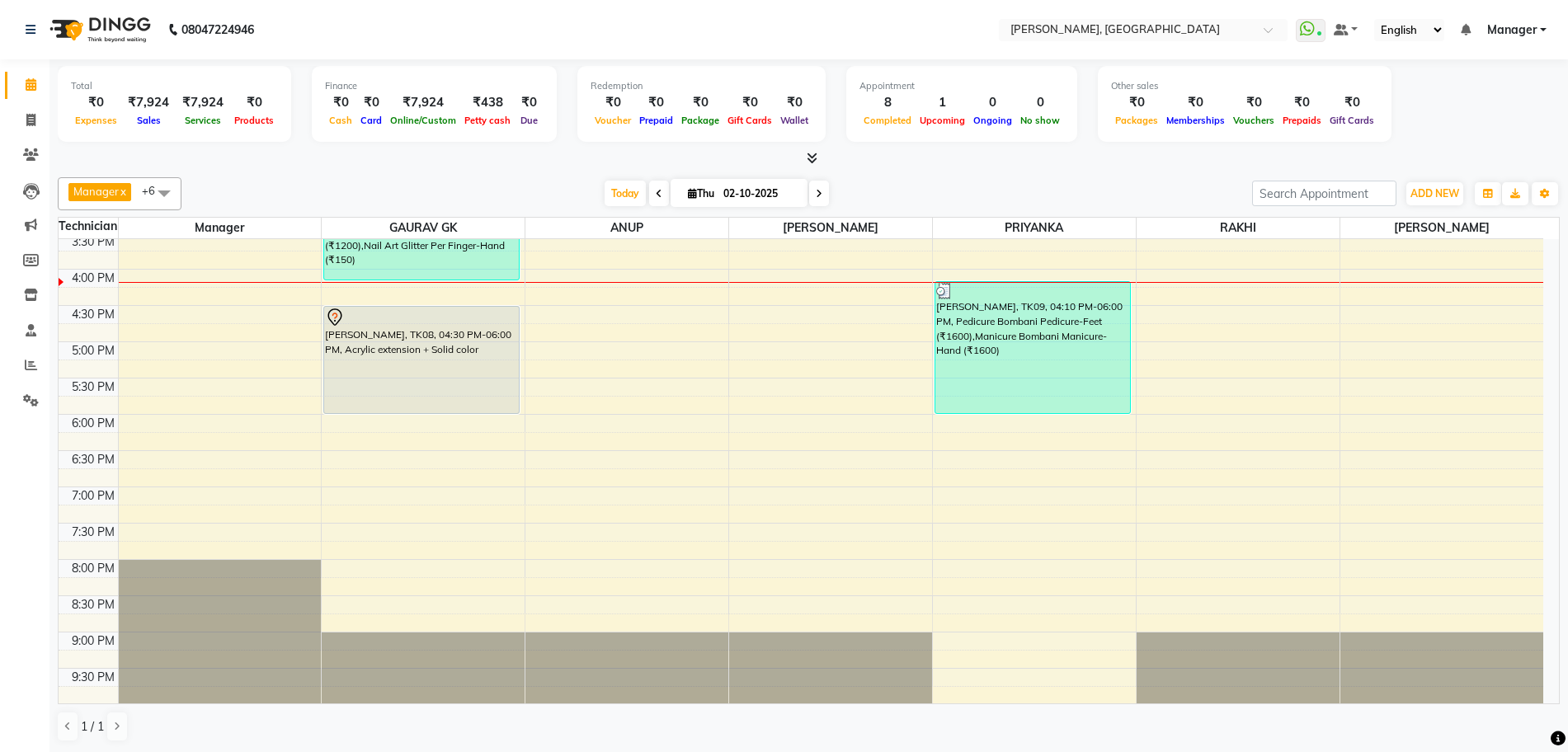
scroll to position [405, 0]
